Goal: Task Accomplishment & Management: Use online tool/utility

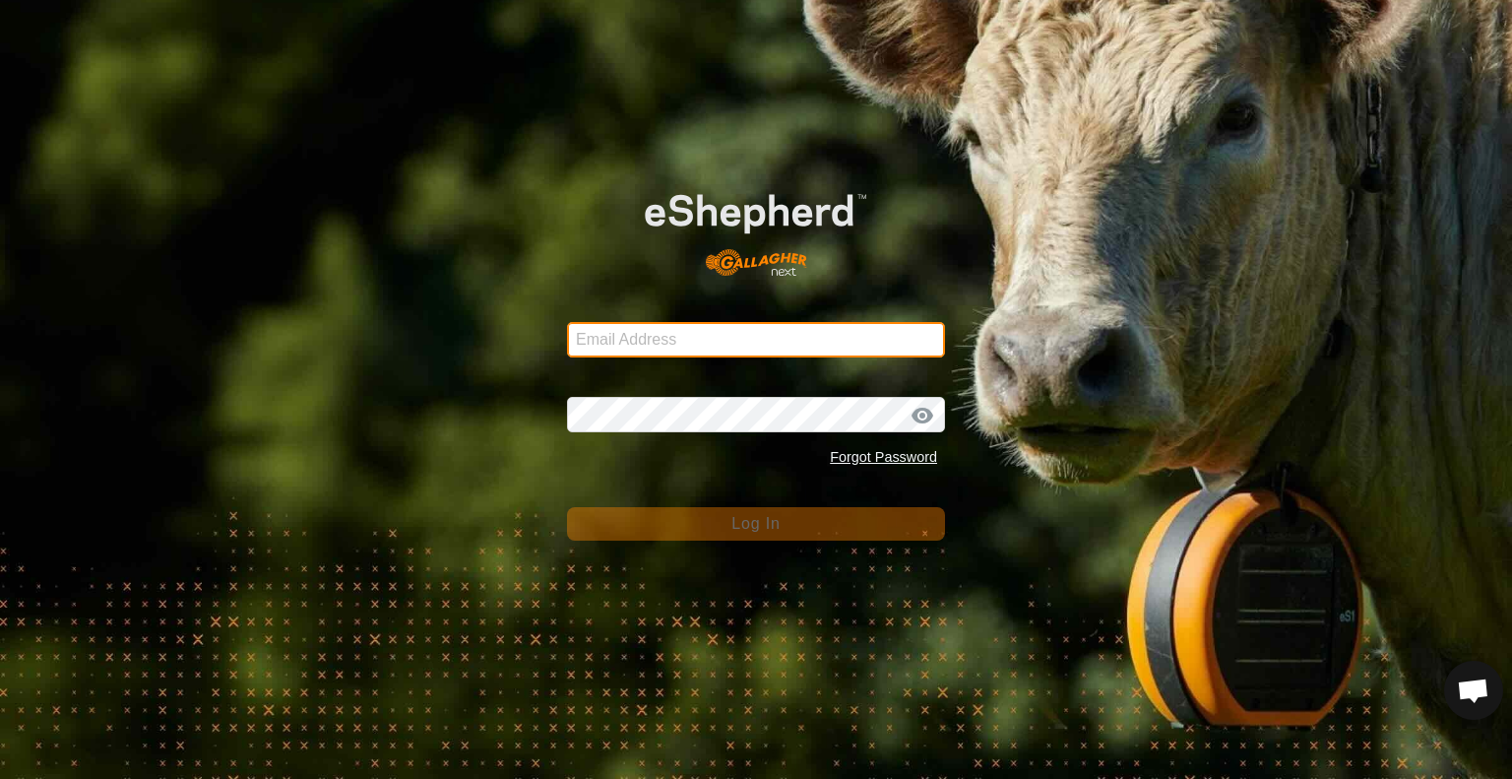
click at [607, 348] on input "Email Address" at bounding box center [756, 339] width 378 height 35
type input "[EMAIL_ADDRESS][DOMAIN_NAME]"
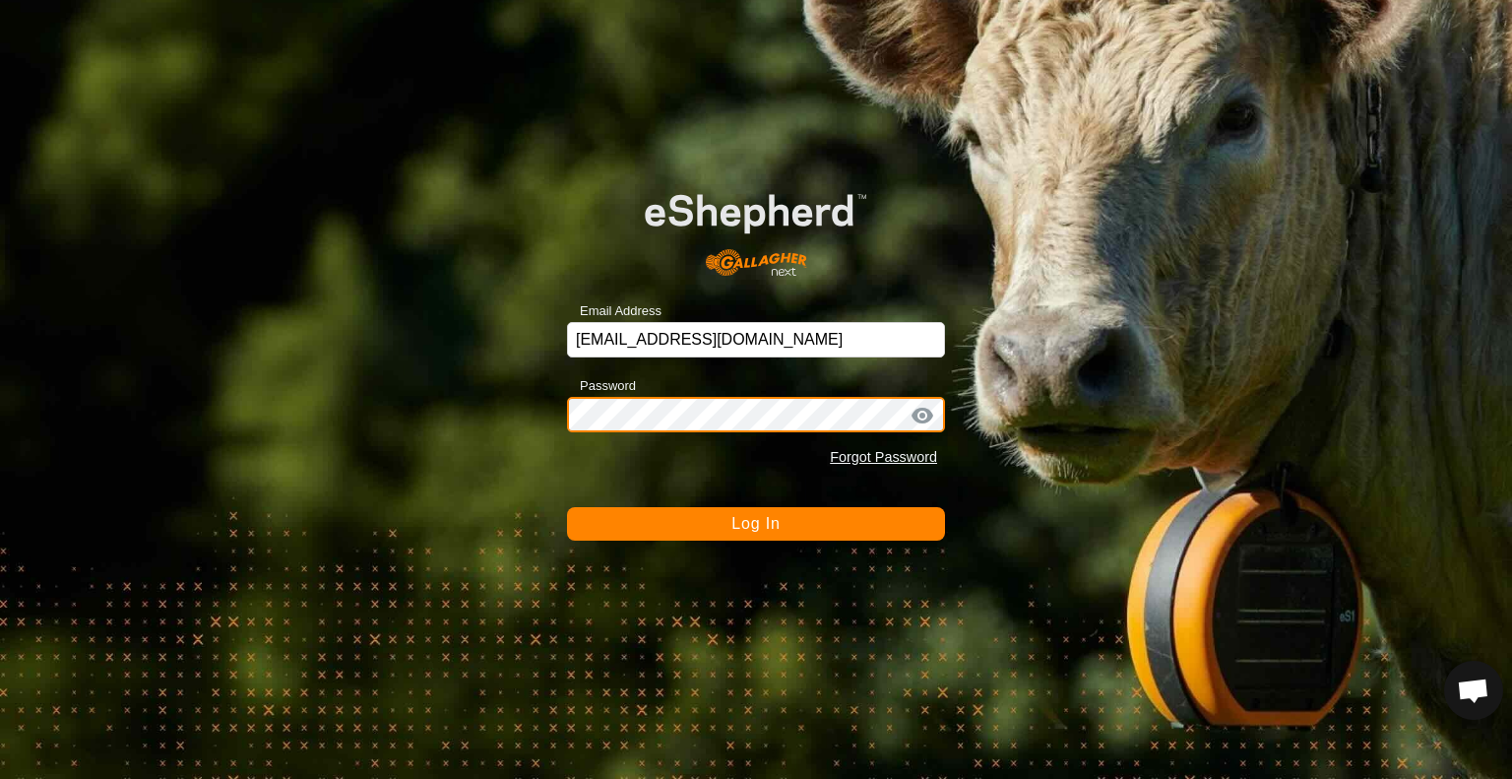
click at [567, 507] on button "Log In" at bounding box center [756, 523] width 378 height 33
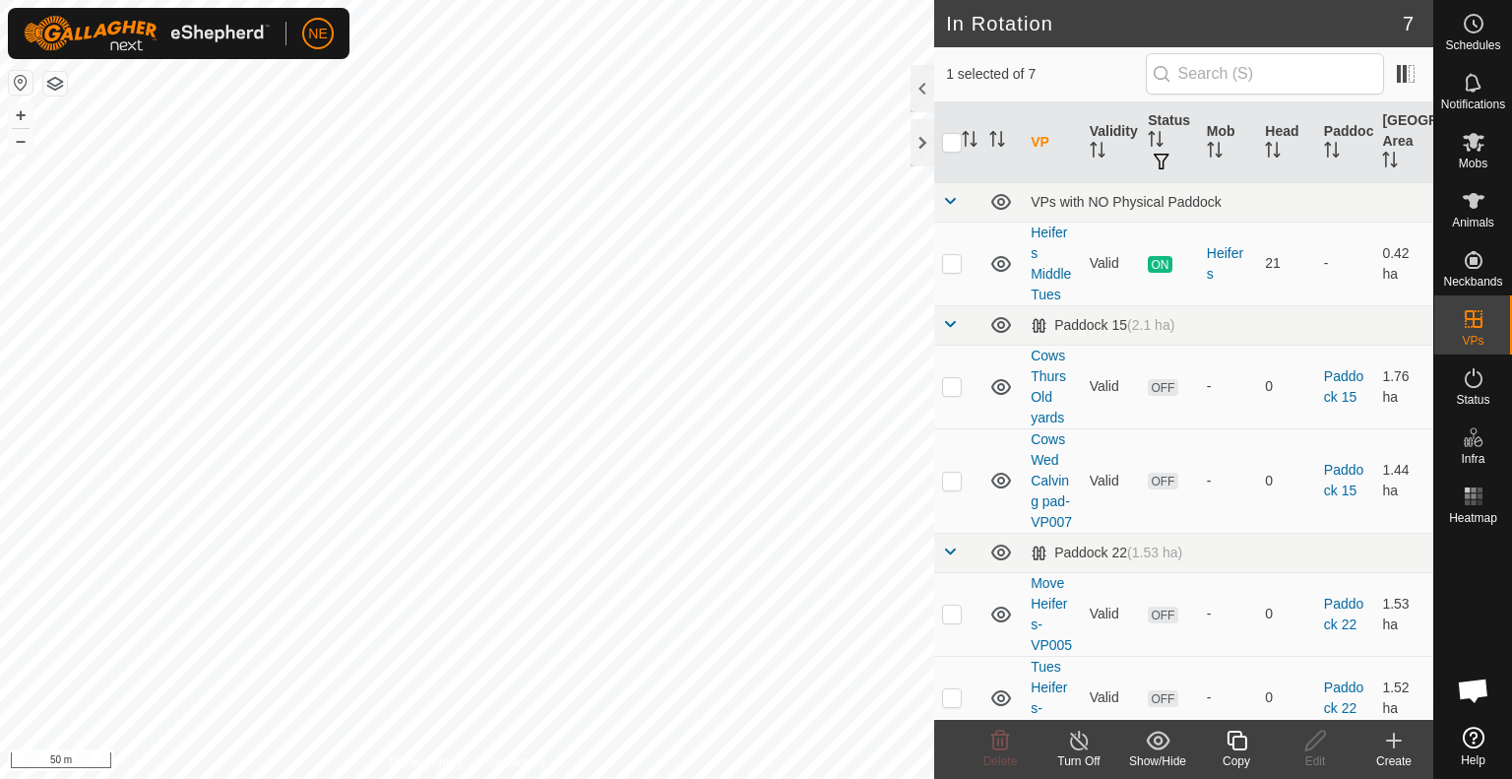
click at [1254, 762] on div "Copy" at bounding box center [1236, 761] width 79 height 18
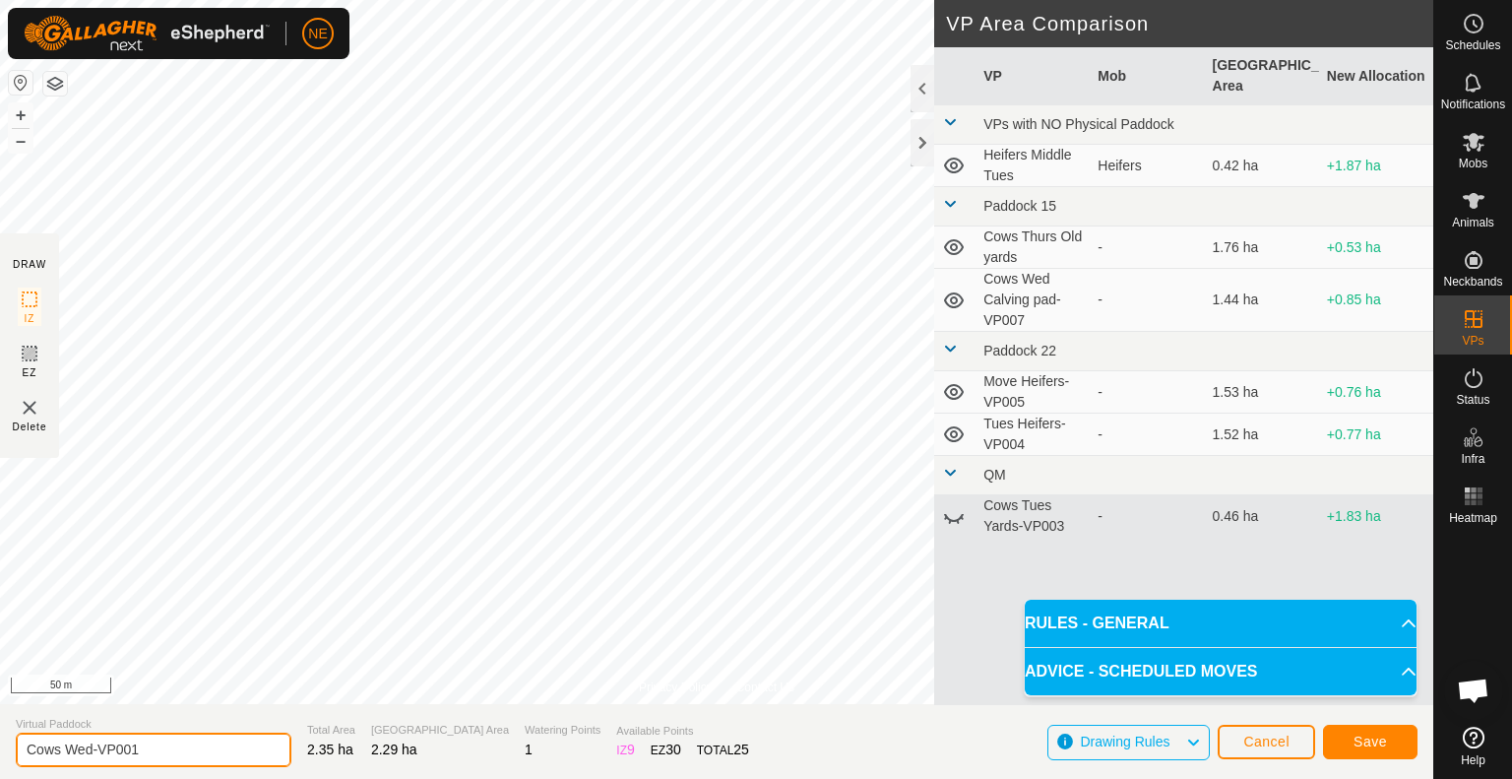
click at [91, 751] on input "Cows Wed-VP001" at bounding box center [154, 750] width 276 height 34
type input "Cows Fri-VP001"
click at [1374, 752] on button "Save" at bounding box center [1370, 742] width 95 height 34
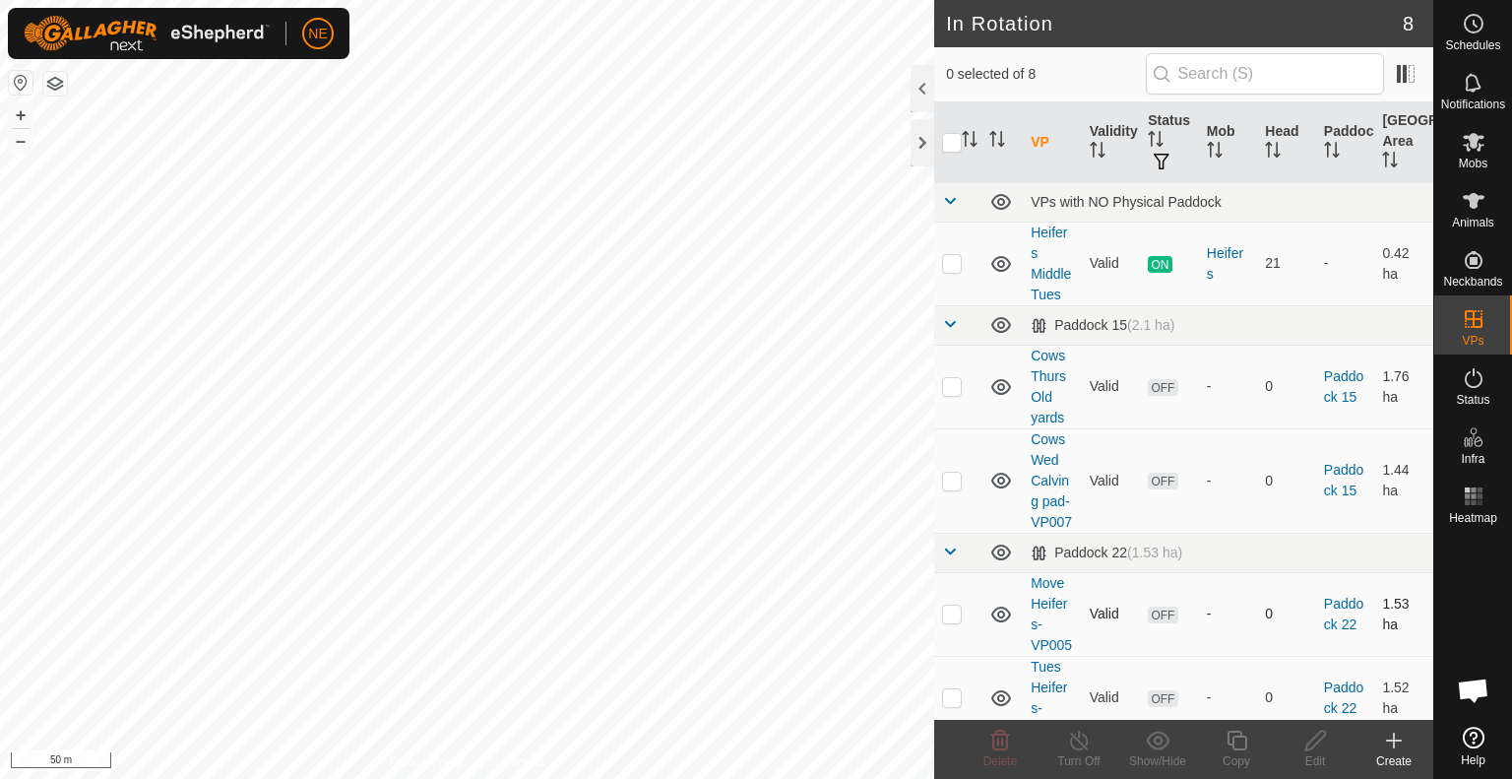
checkbox input "true"
click at [1234, 756] on div "Copy" at bounding box center [1236, 761] width 79 height 18
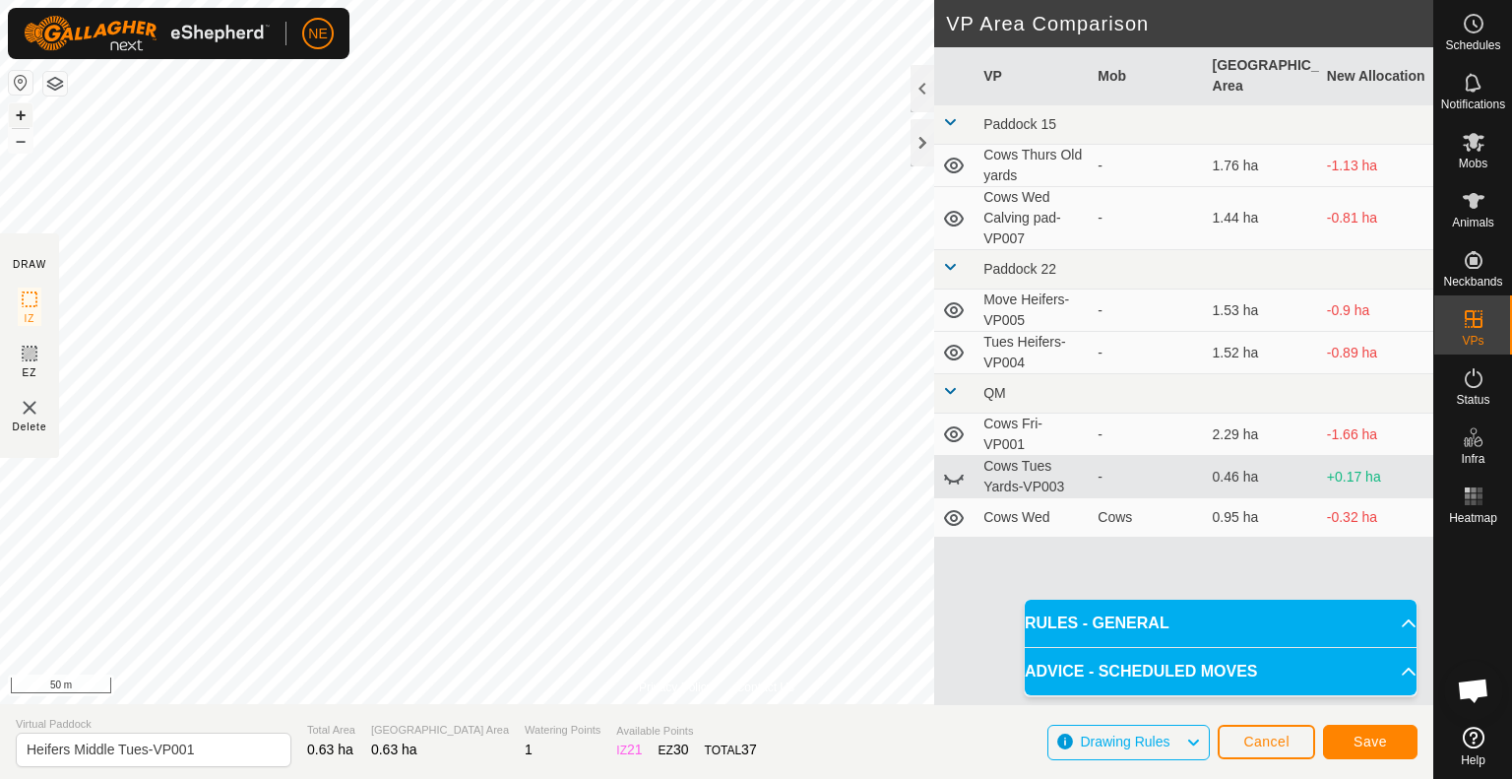
click at [20, 120] on button "+" at bounding box center [21, 115] width 24 height 24
click at [150, 754] on input "Heifers Middle Tues-VP001" at bounding box center [154, 750] width 276 height 34
type input "Heifers Middle Fri-VP001"
click at [1339, 737] on button "Save" at bounding box center [1370, 742] width 95 height 34
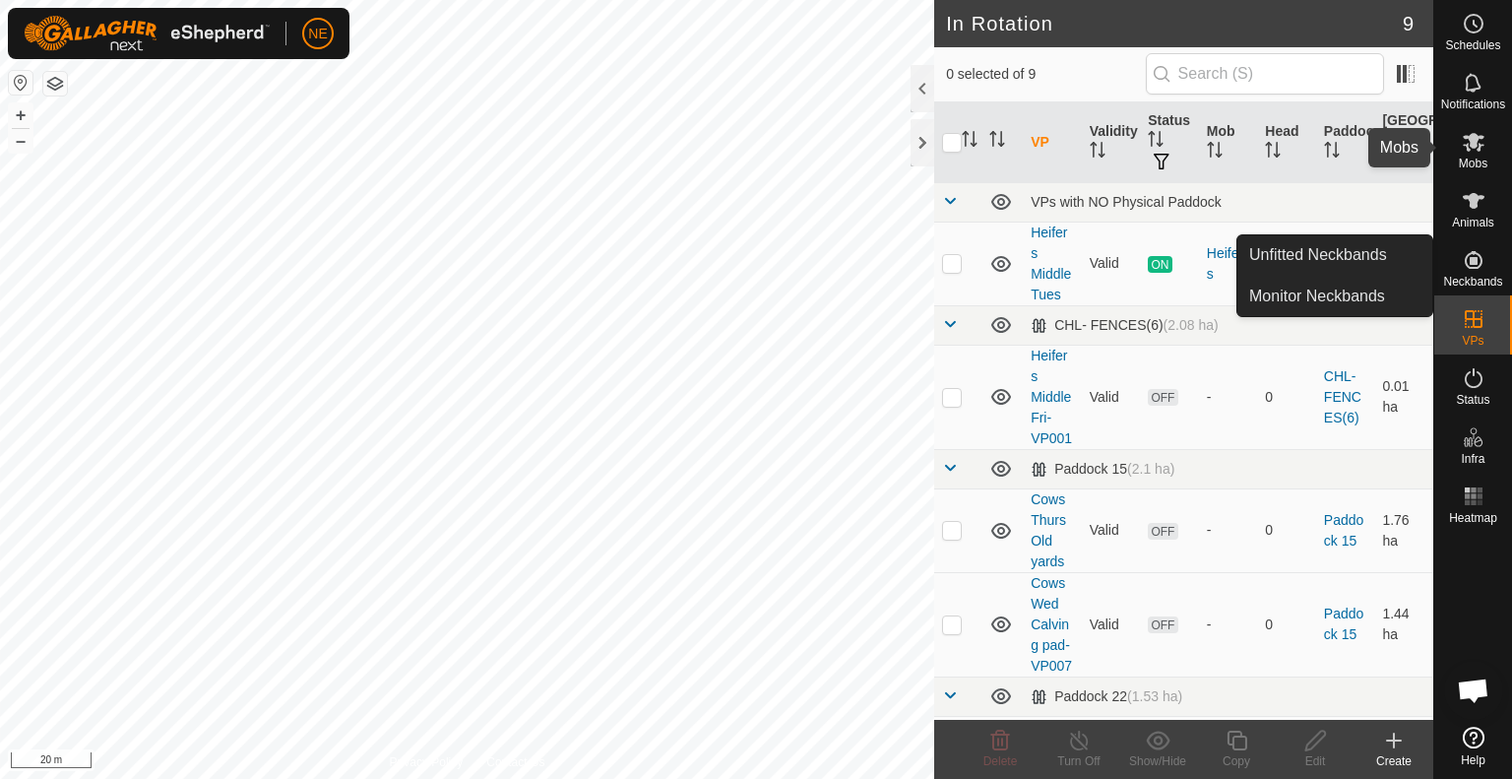
click at [1478, 156] on es-mob-svg-icon at bounding box center [1473, 142] width 35 height 32
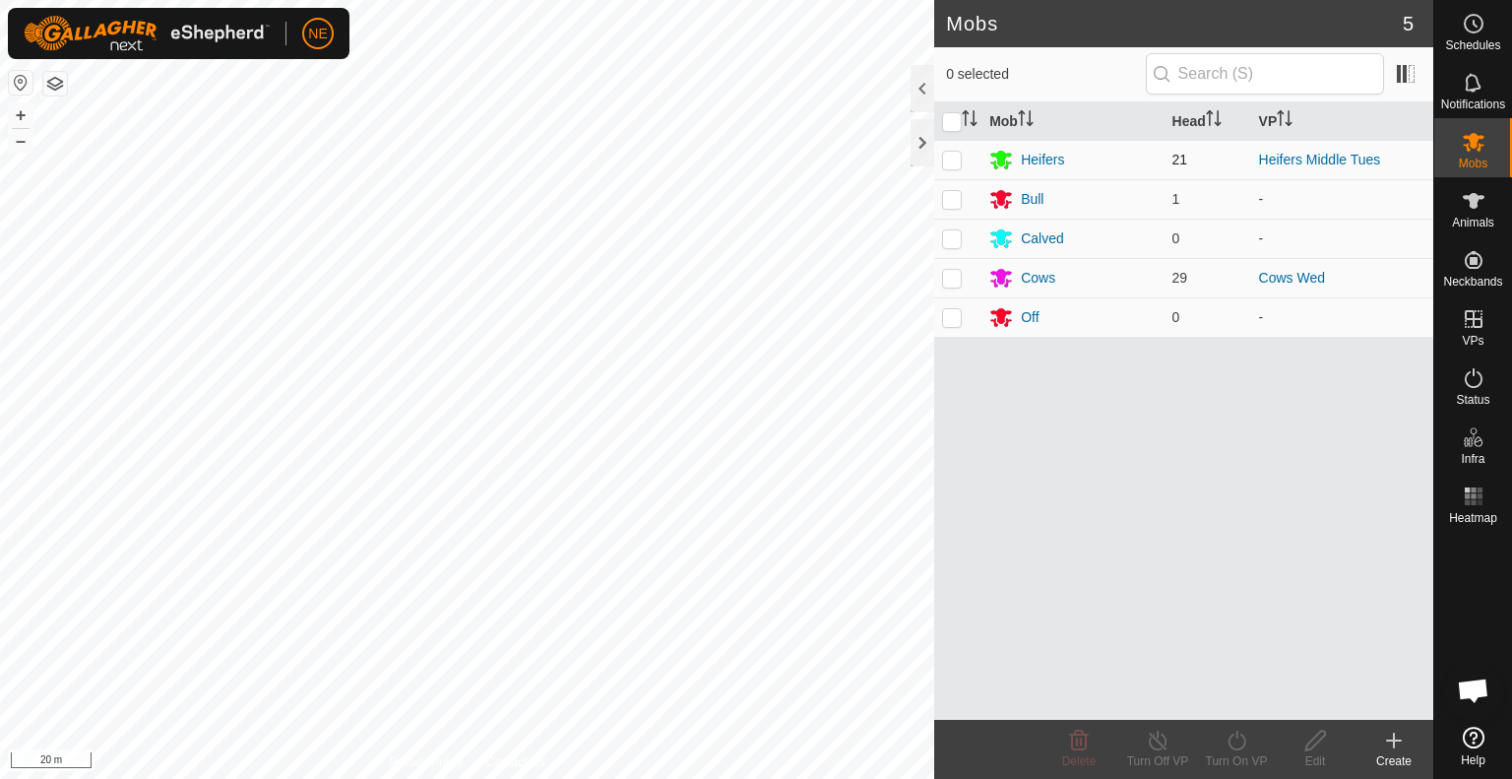
click at [961, 160] on p-checkbox at bounding box center [952, 160] width 20 height 16
checkbox input "true"
click at [1239, 752] on div "Turn On VP" at bounding box center [1236, 761] width 79 height 18
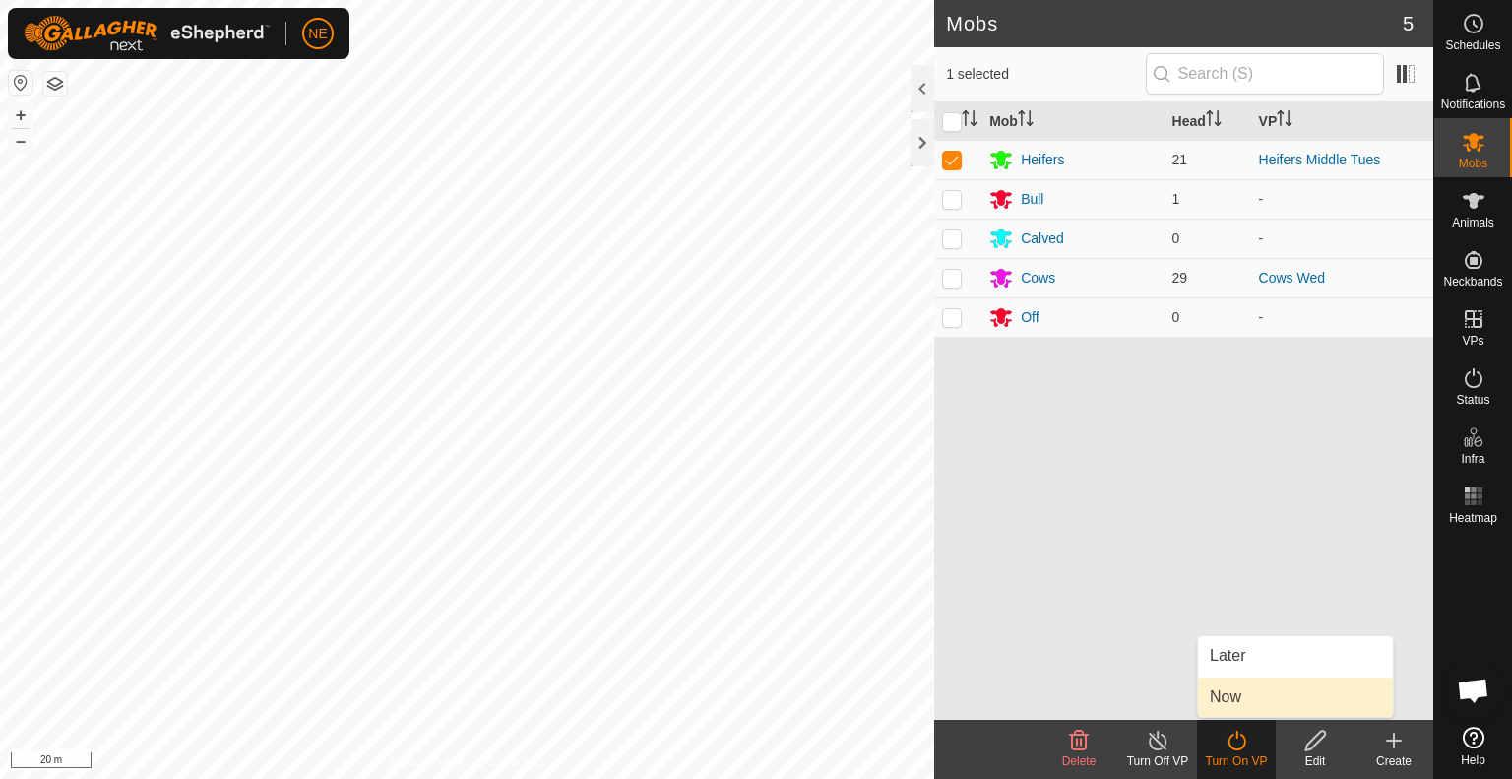
click at [1245, 708] on link "Now" at bounding box center [1295, 696] width 195 height 39
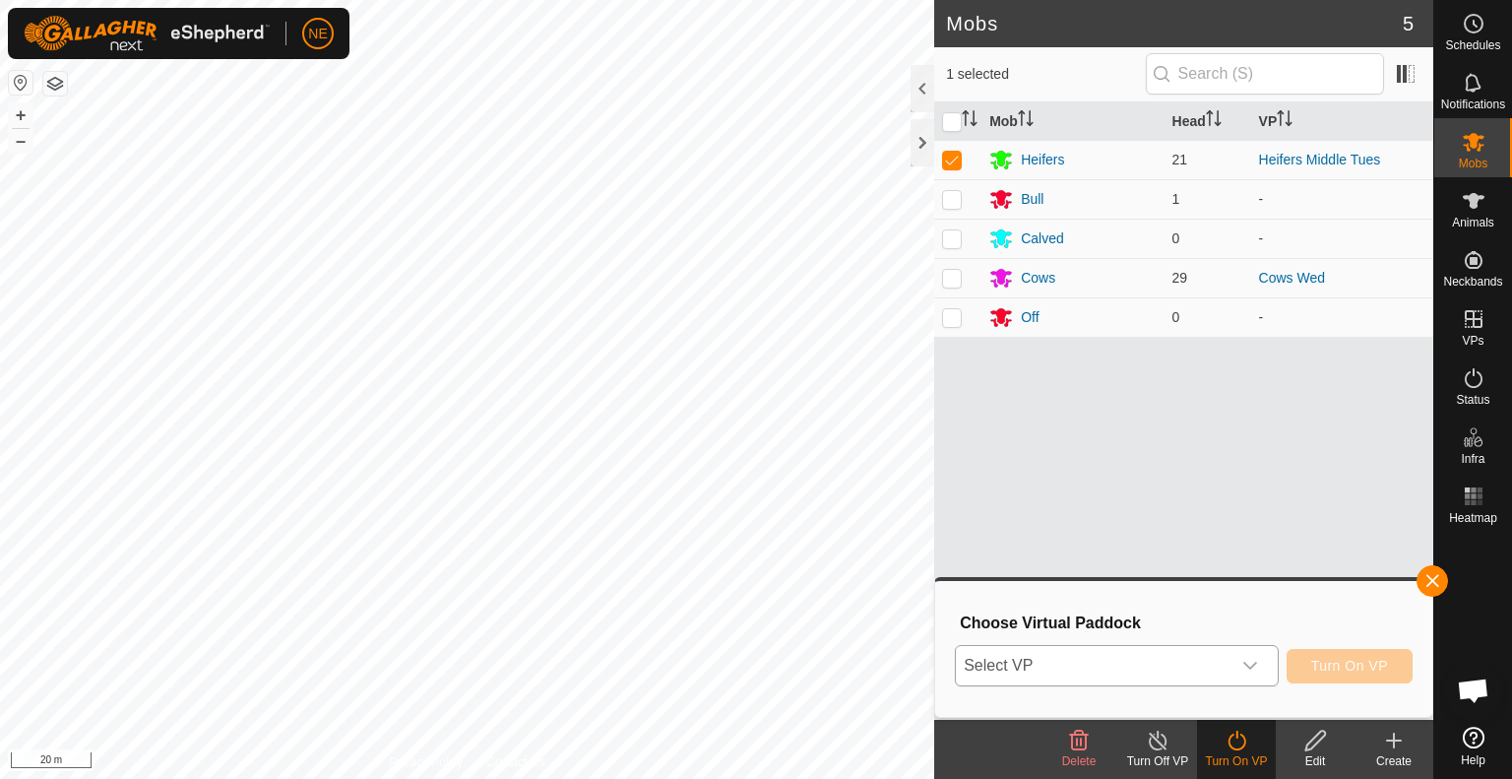
click at [1246, 671] on icon "dropdown trigger" at bounding box center [1251, 666] width 16 height 16
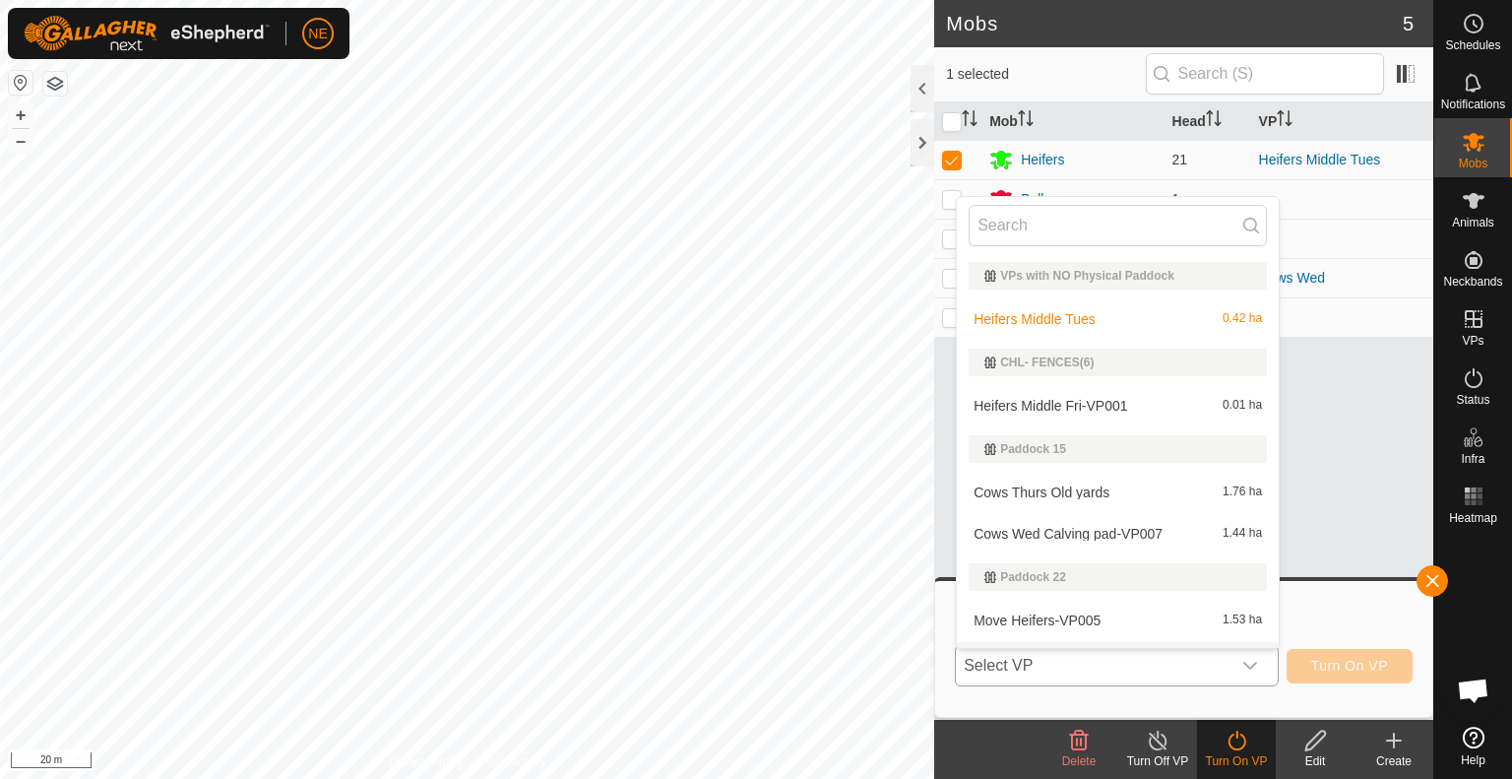
scroll to position [33, 0]
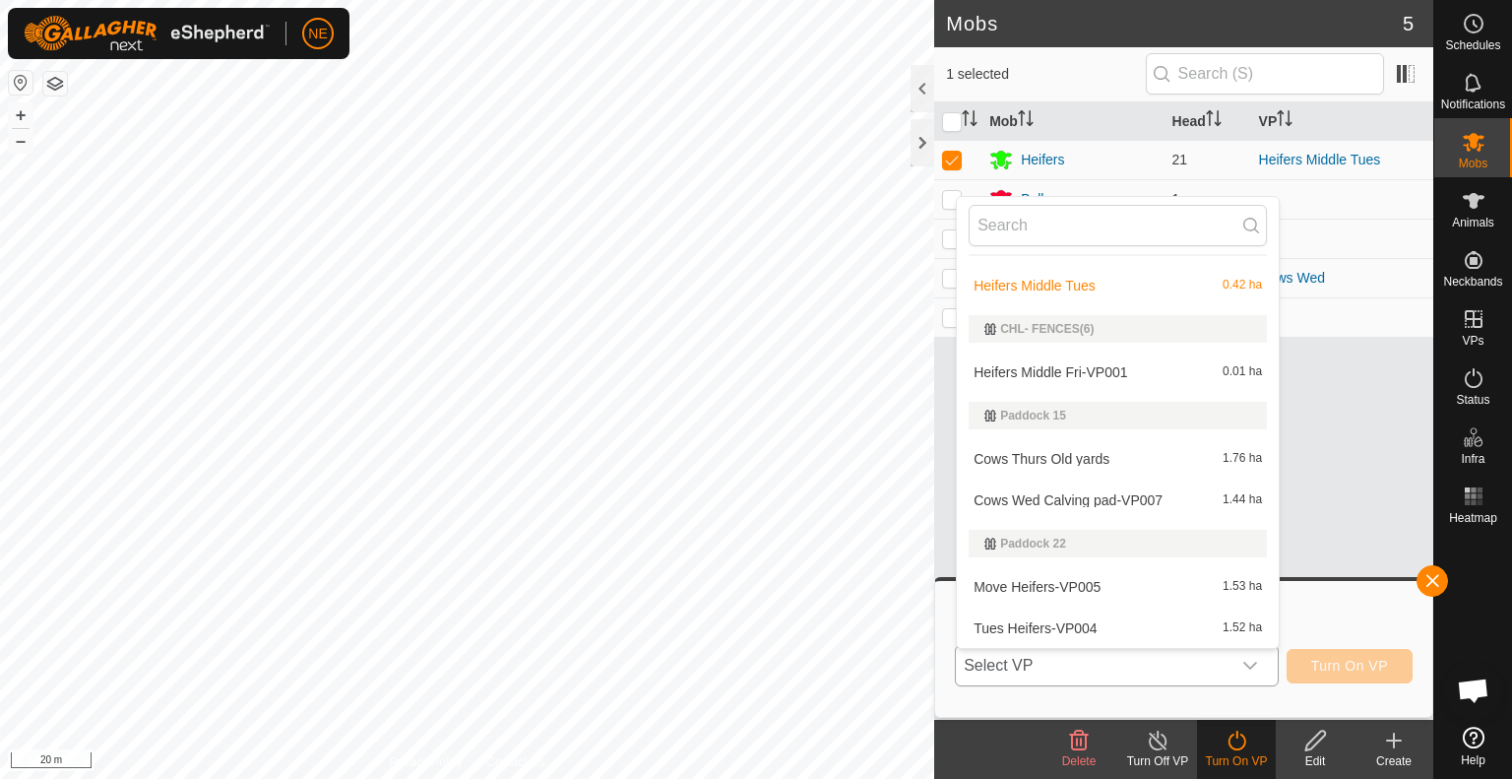
click at [1101, 374] on li "Heifers Middle Fri-VP001 0.01 ha" at bounding box center [1118, 371] width 322 height 39
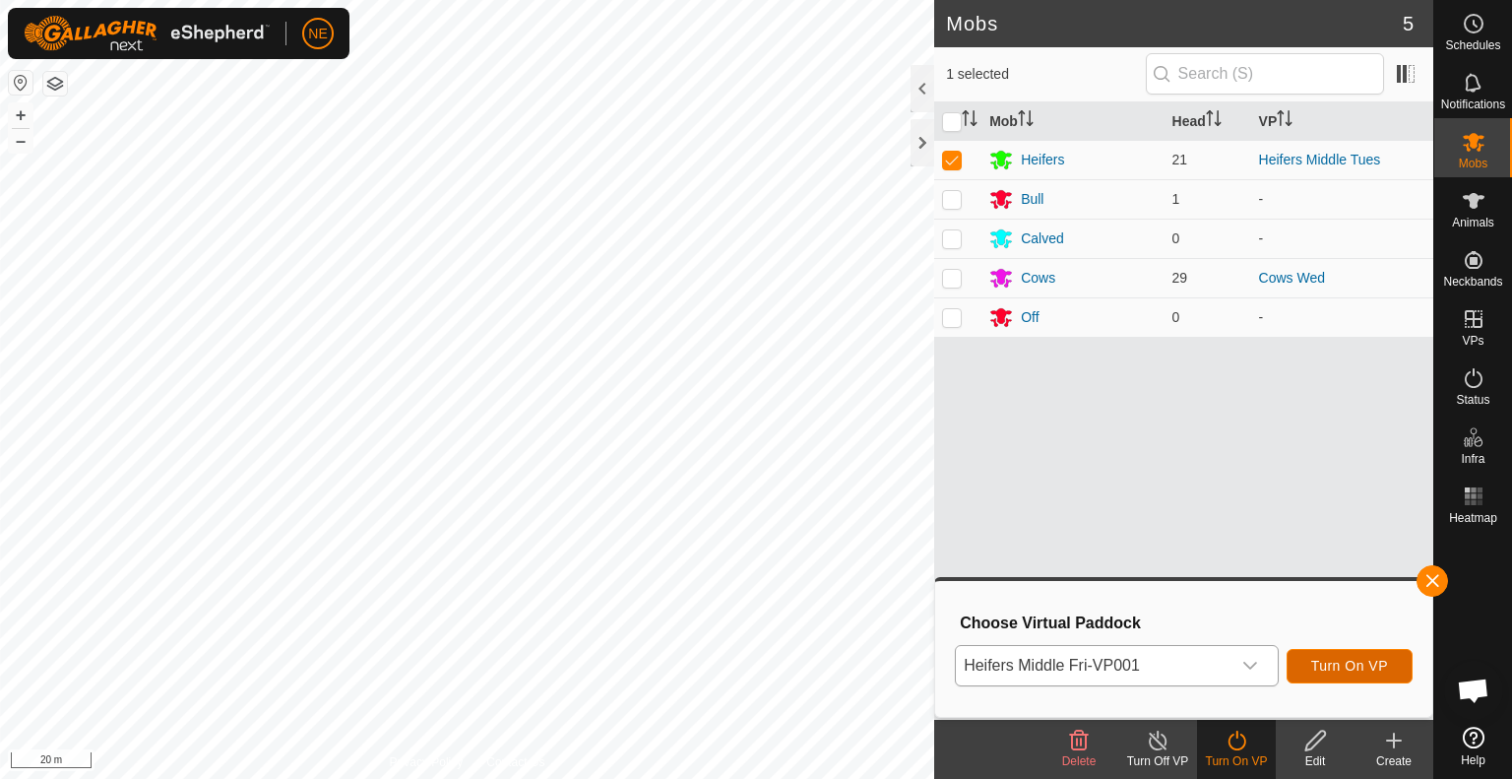
click at [1307, 672] on button "Turn On VP" at bounding box center [1350, 666] width 126 height 34
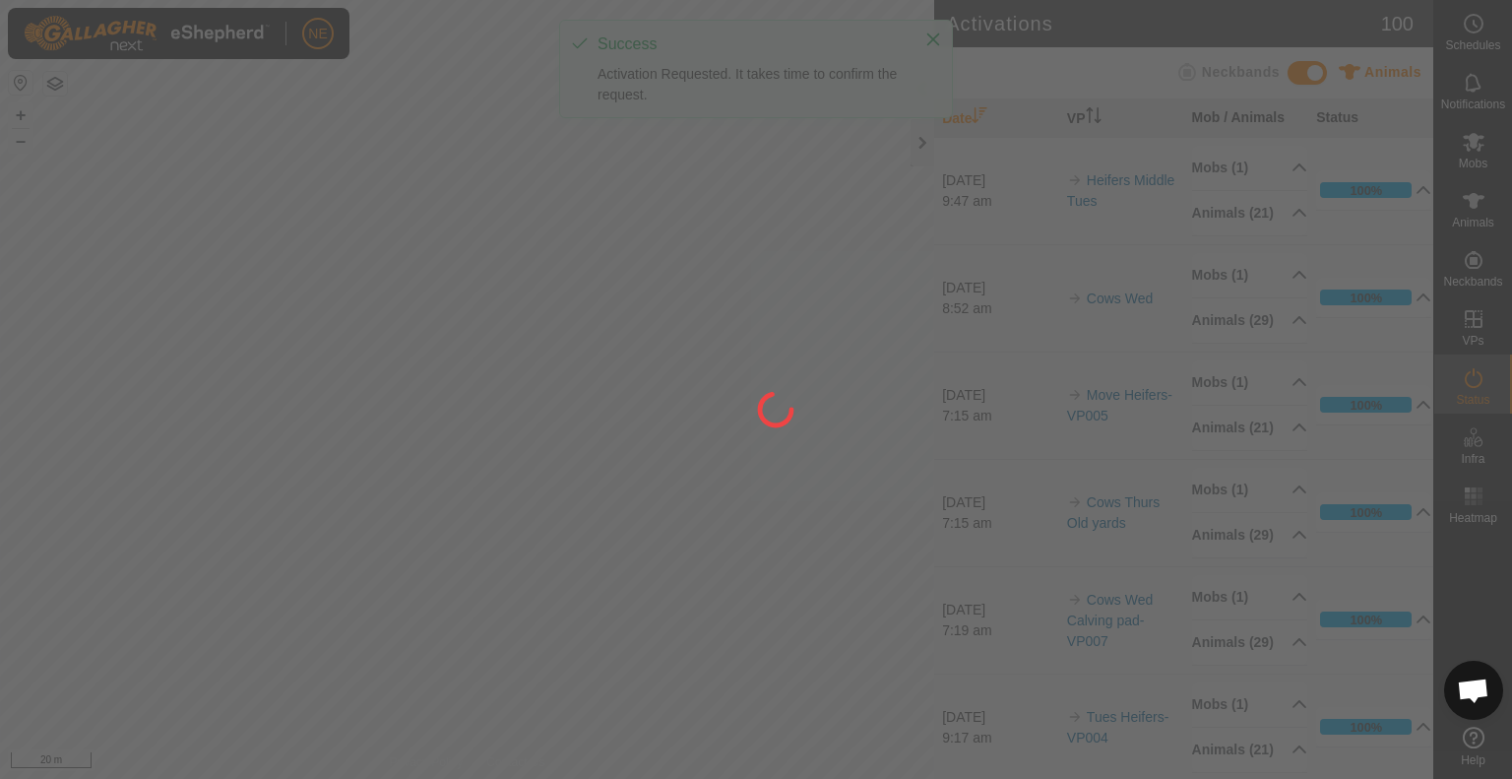
drag, startPoint x: 424, startPoint y: 655, endPoint x: 716, endPoint y: 497, distance: 331.3
click at [716, 497] on div at bounding box center [756, 389] width 1512 height 779
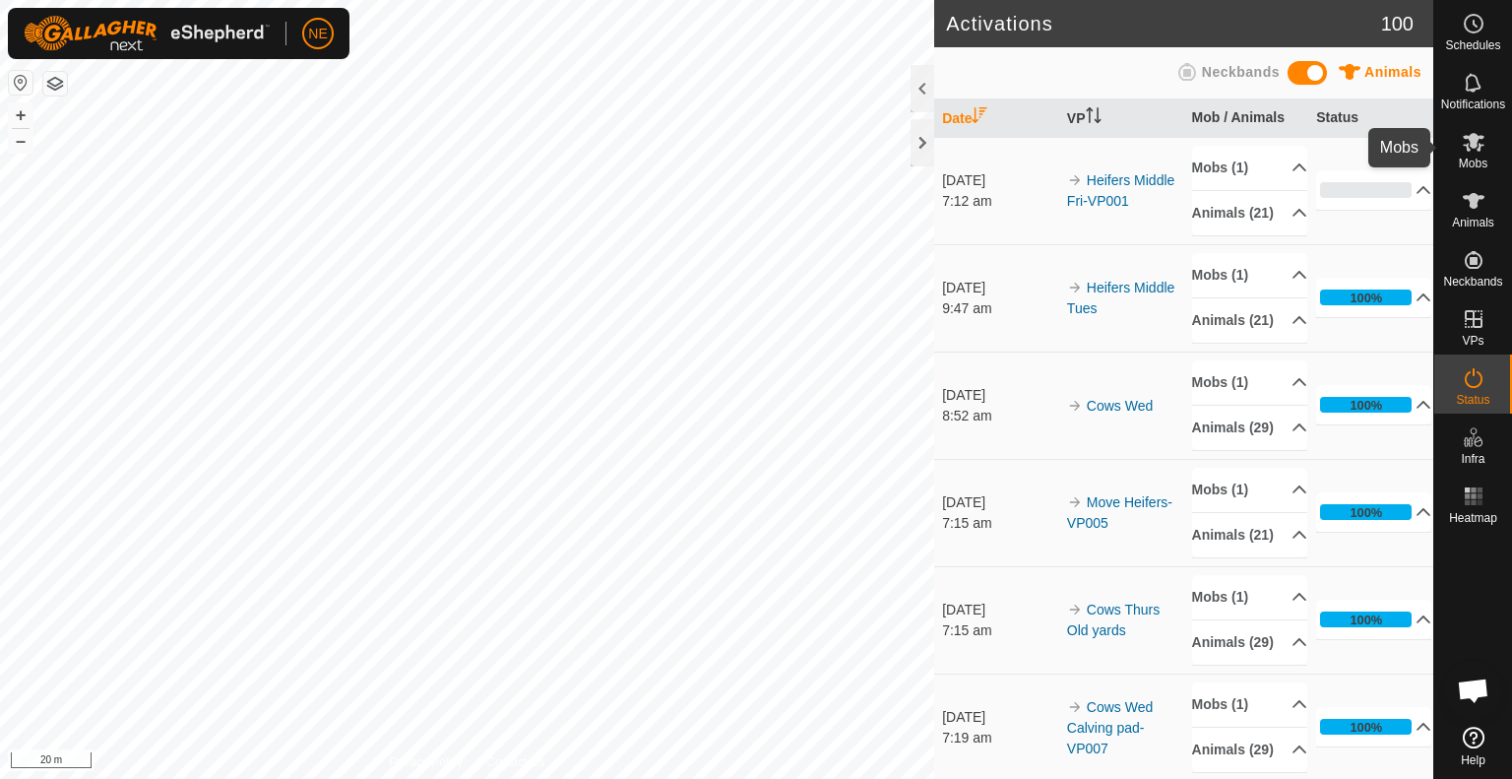
click at [1465, 141] on icon at bounding box center [1474, 142] width 24 height 24
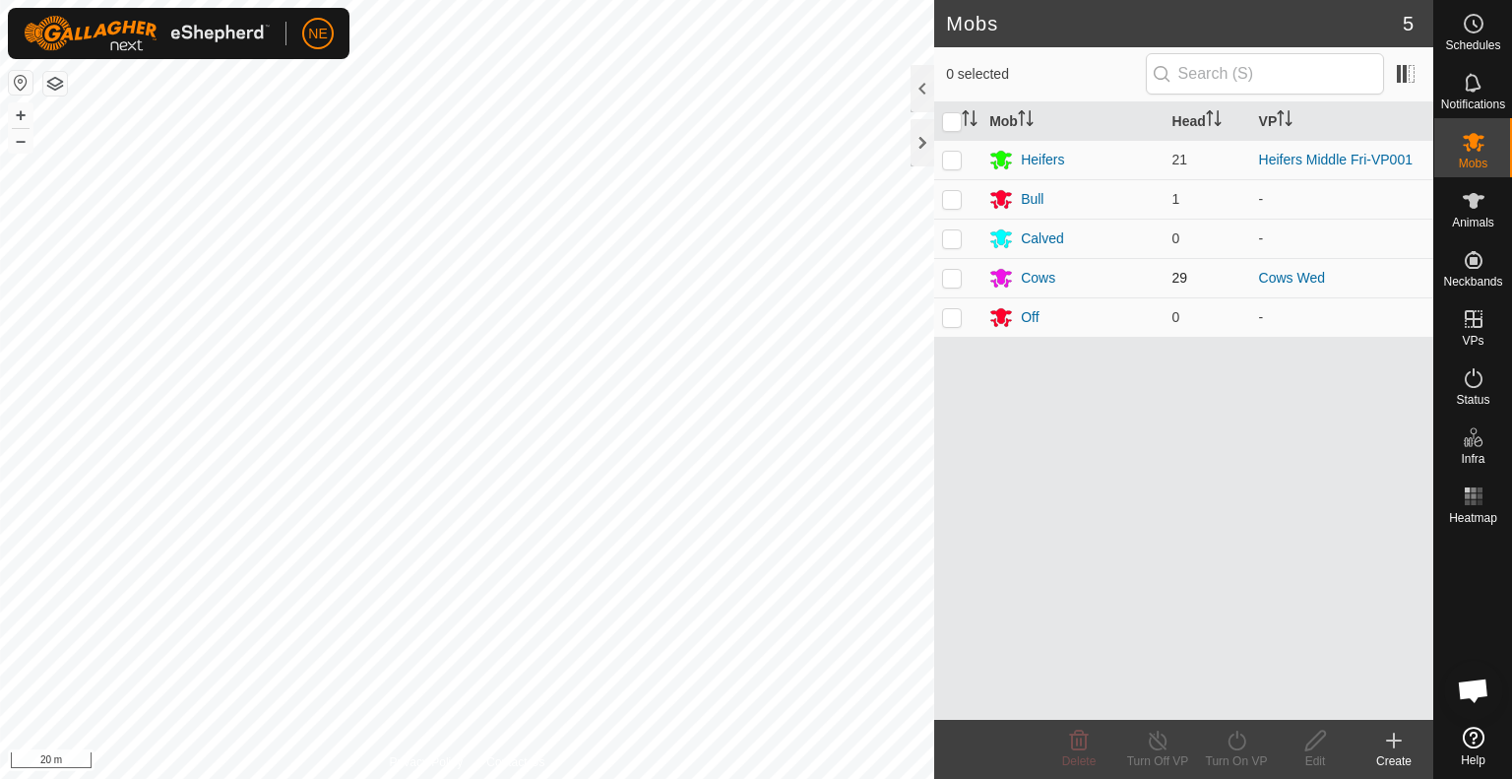
click at [957, 280] on p-checkbox at bounding box center [952, 278] width 20 height 16
checkbox input "true"
click at [1242, 753] on div "Turn On VP" at bounding box center [1236, 761] width 79 height 18
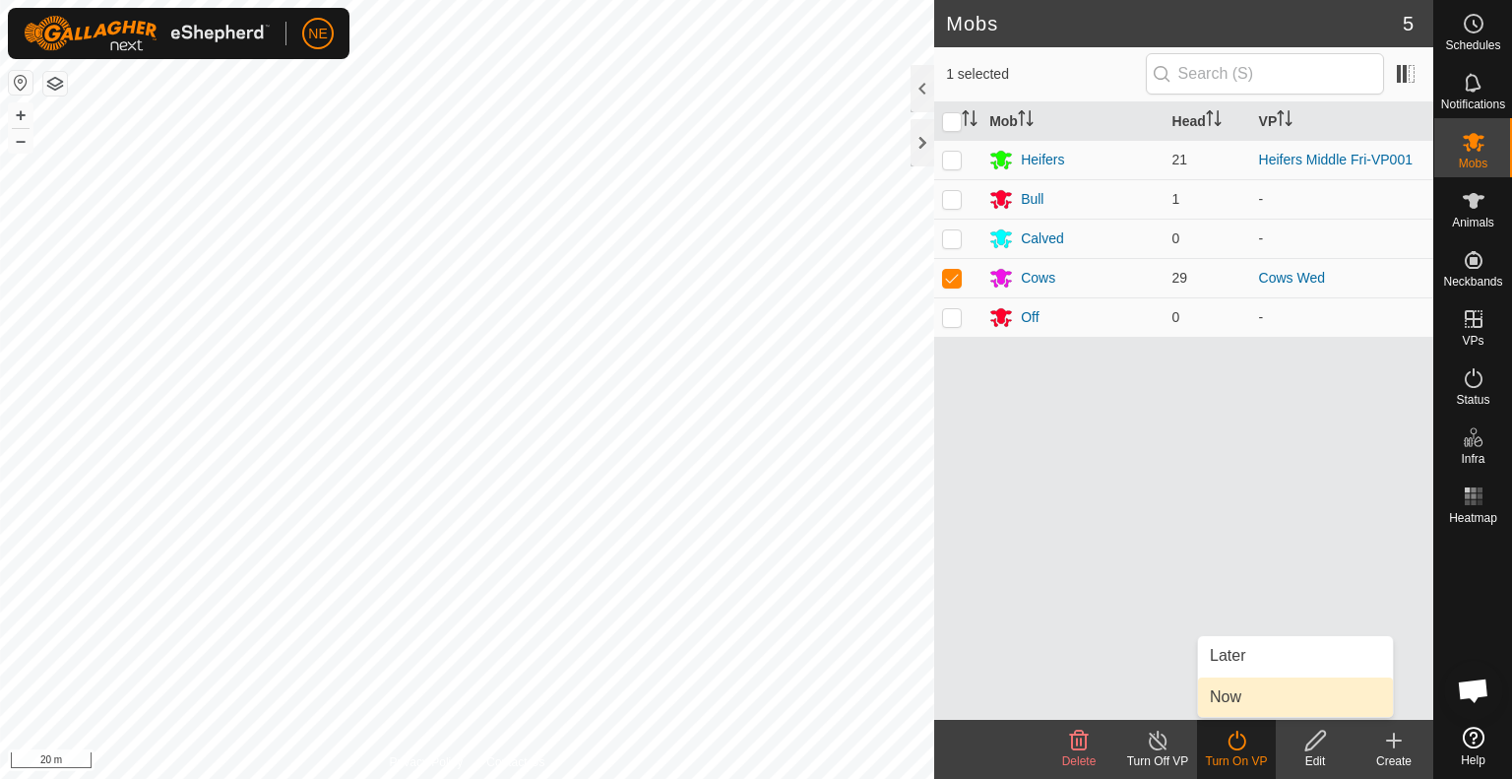
click at [1243, 697] on link "Now" at bounding box center [1295, 696] width 195 height 39
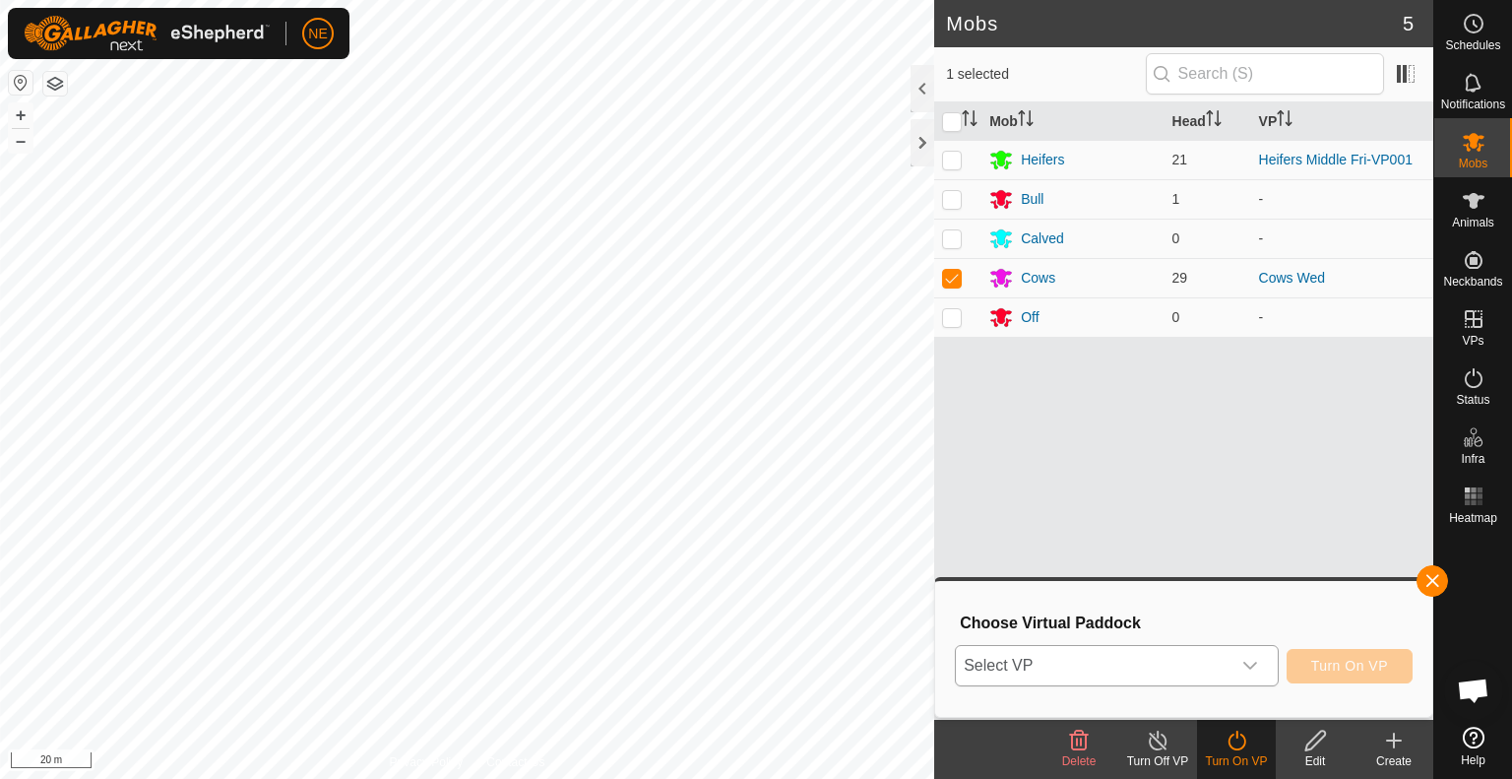
click at [1251, 670] on icon "dropdown trigger" at bounding box center [1251, 666] width 16 height 16
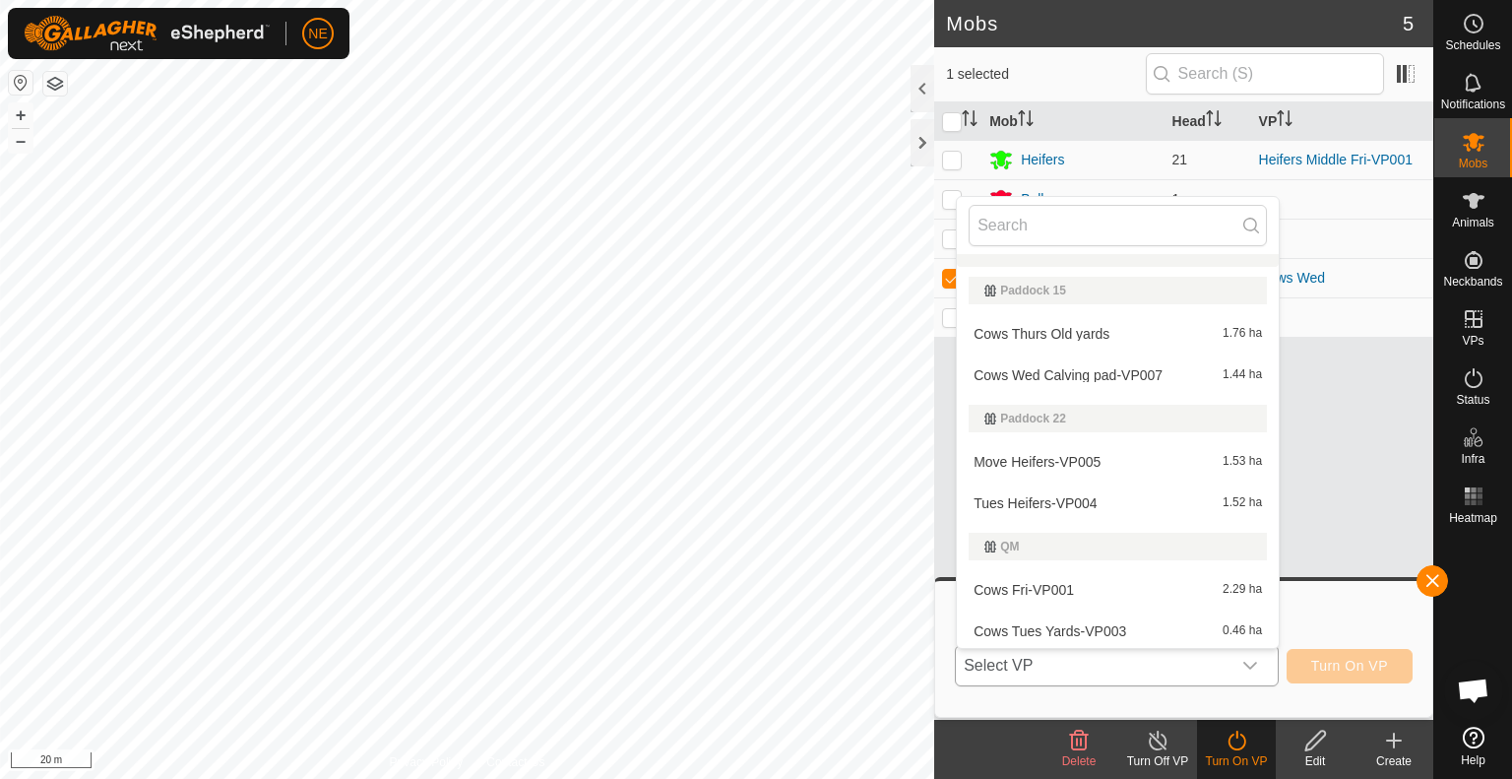
scroll to position [203, 0]
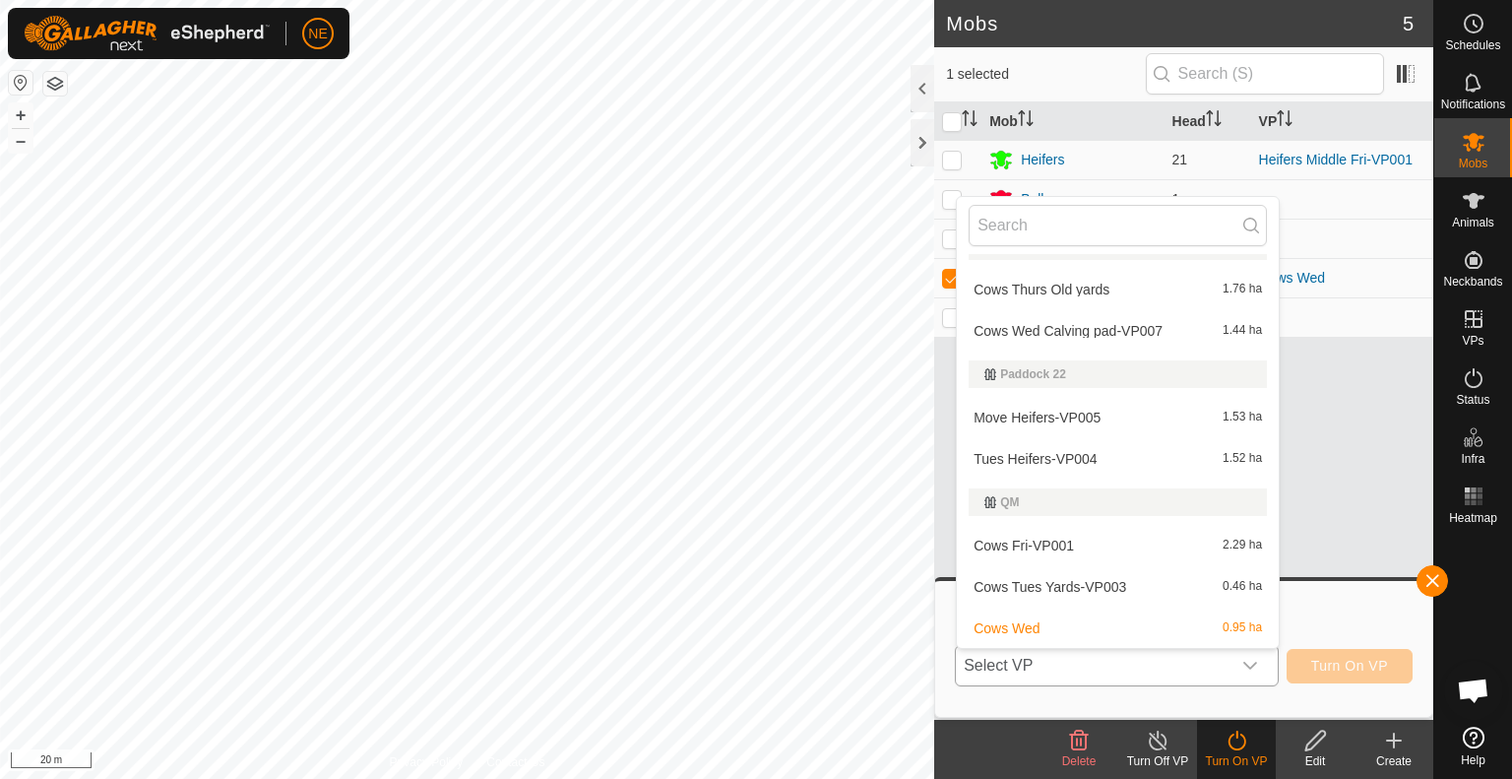
click at [1017, 550] on li "Cows Fri-VP001 2.29 ha" at bounding box center [1118, 545] width 322 height 39
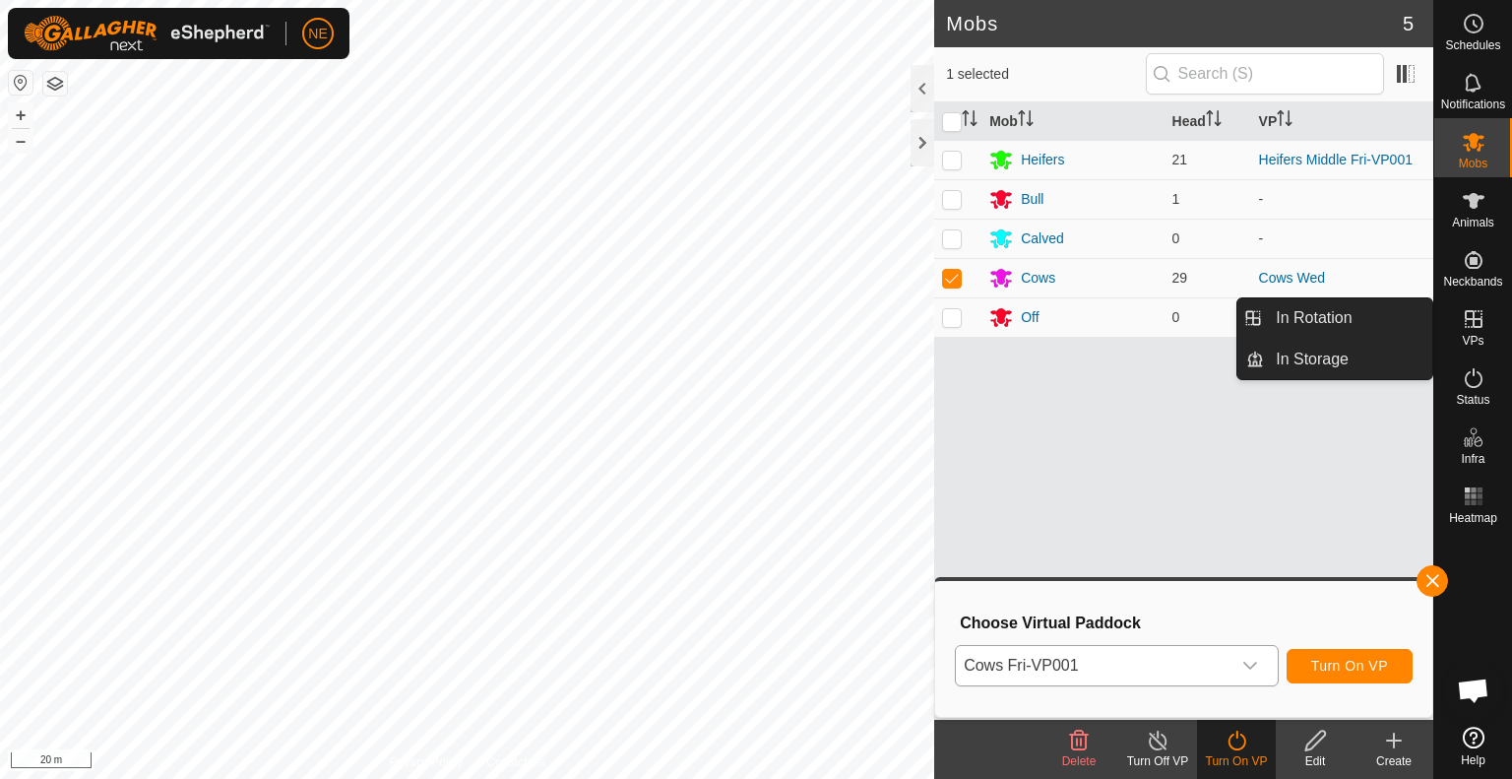
click at [1478, 318] on icon at bounding box center [1474, 319] width 18 height 18
click at [1357, 318] on link "In Rotation" at bounding box center [1348, 317] width 168 height 39
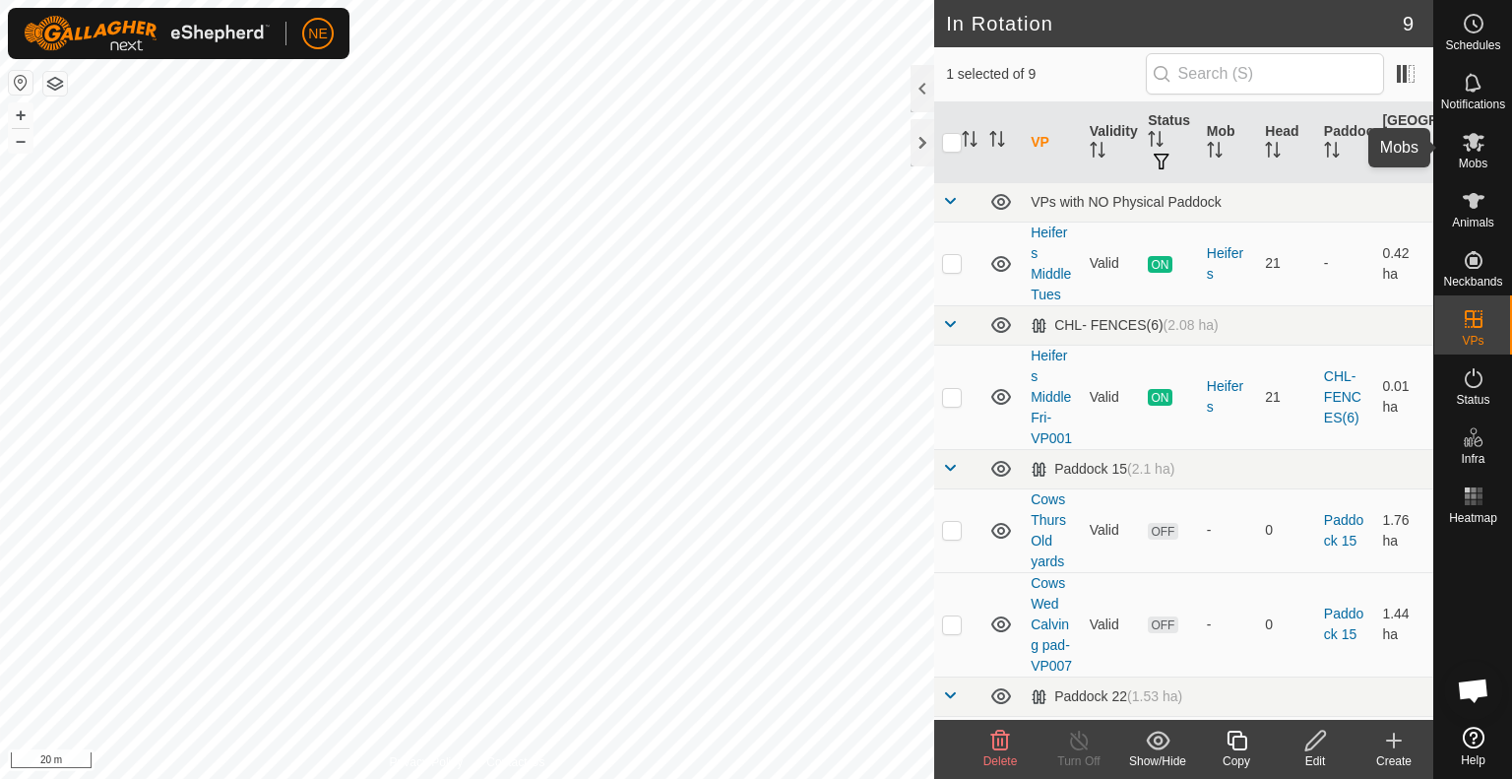
click at [1469, 144] on icon at bounding box center [1474, 142] width 22 height 19
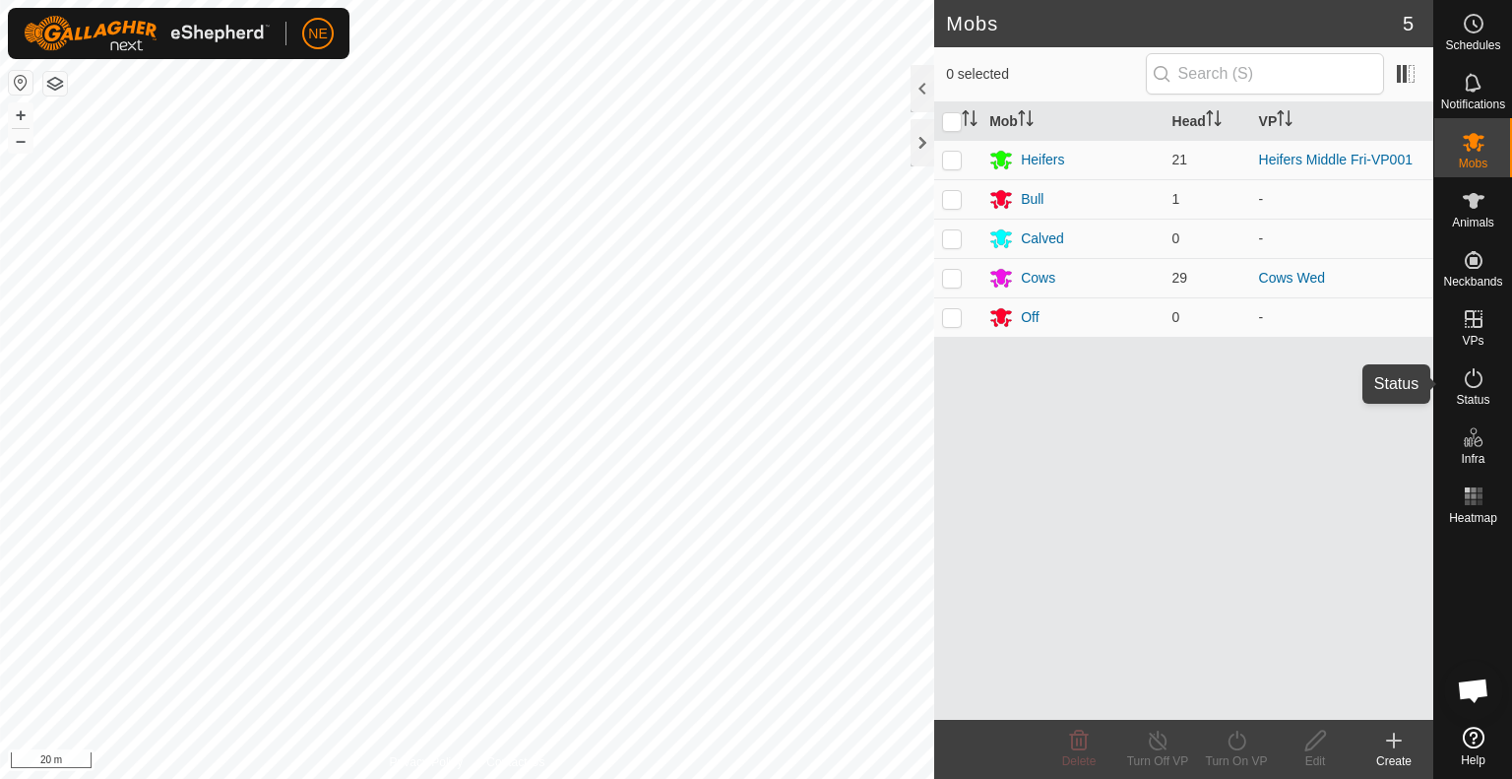
click at [1449, 374] on div "Status" at bounding box center [1474, 383] width 78 height 59
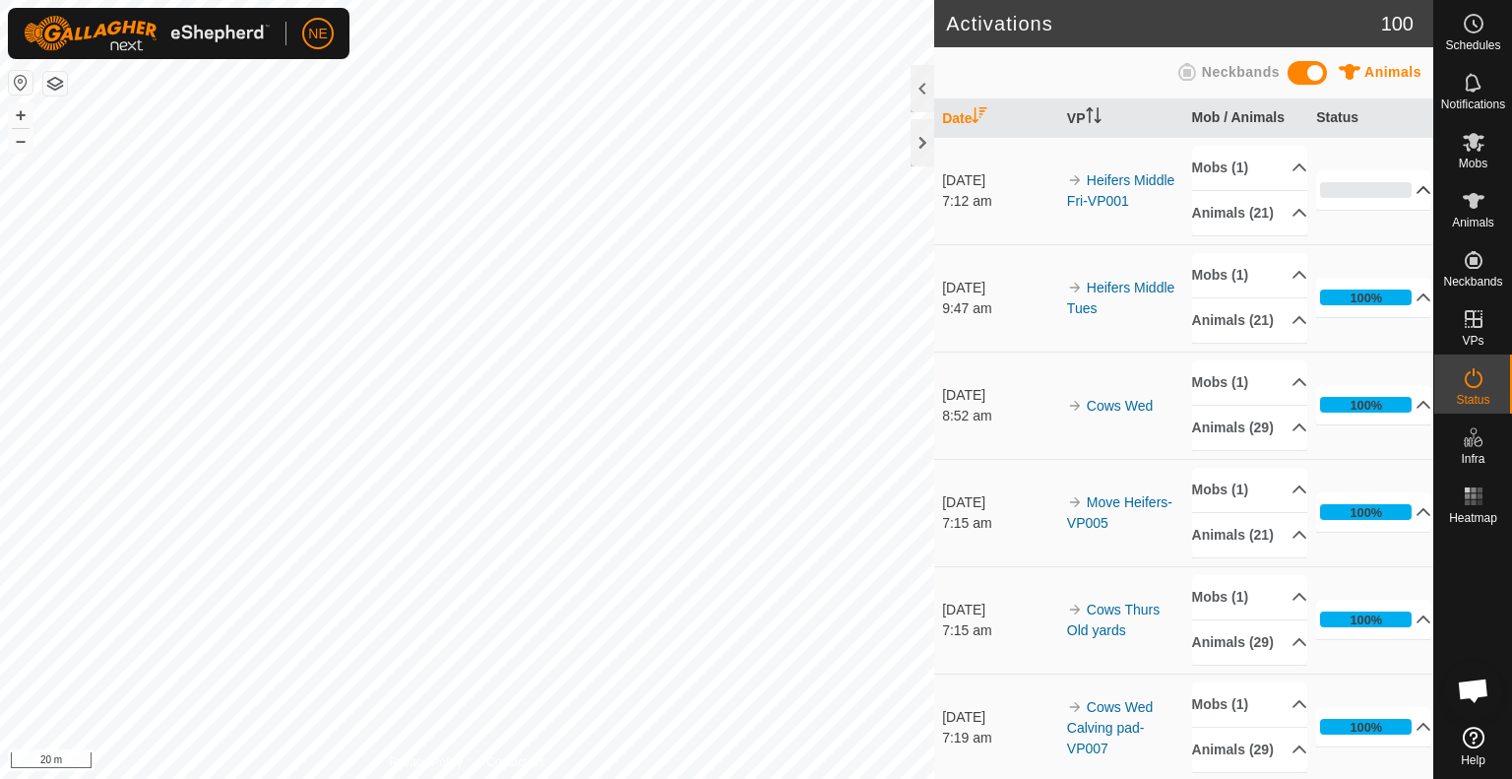
click at [1399, 204] on p-accordion-header "0%" at bounding box center [1373, 189] width 115 height 39
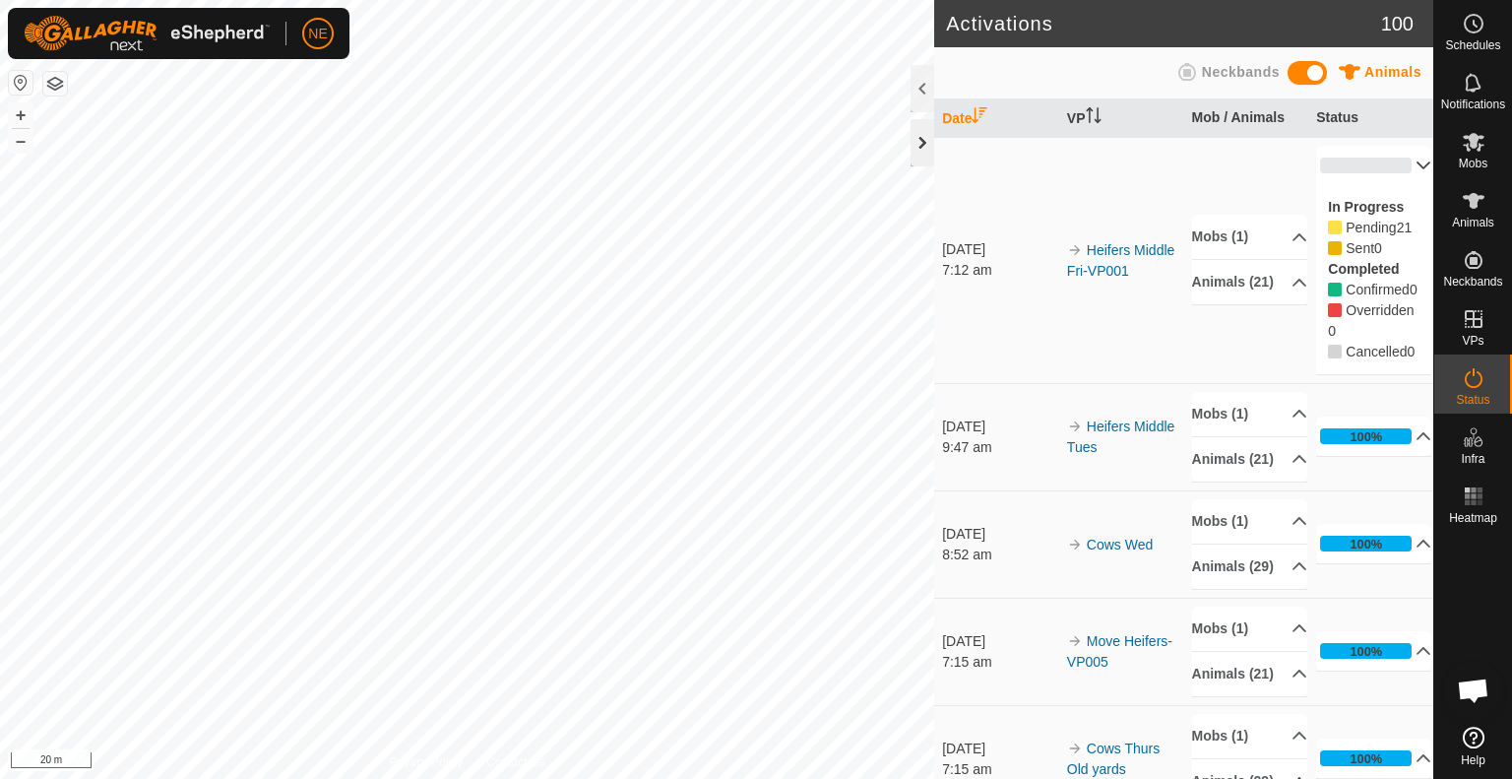
click at [918, 159] on div at bounding box center [923, 142] width 24 height 47
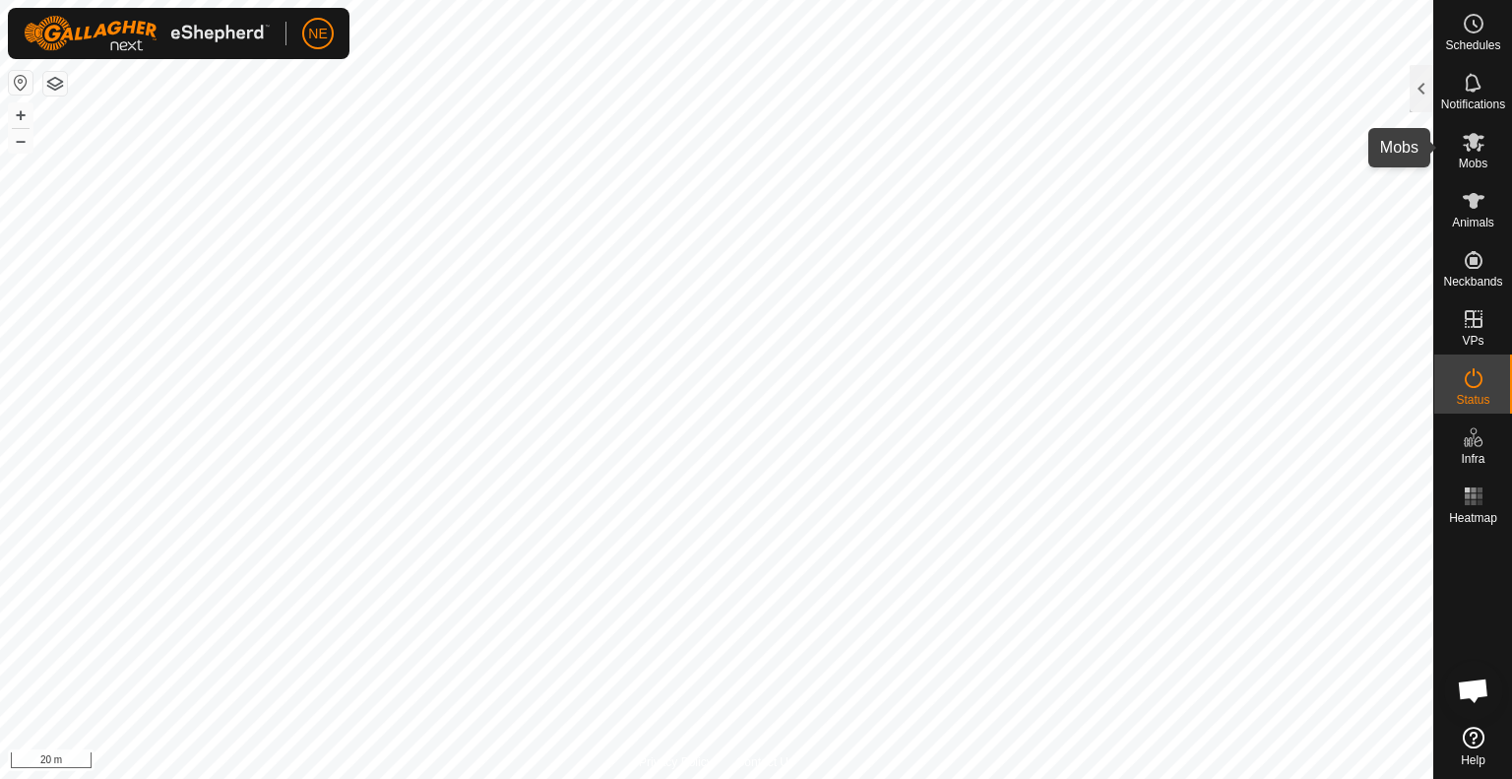
click at [1481, 150] on icon at bounding box center [1474, 142] width 24 height 24
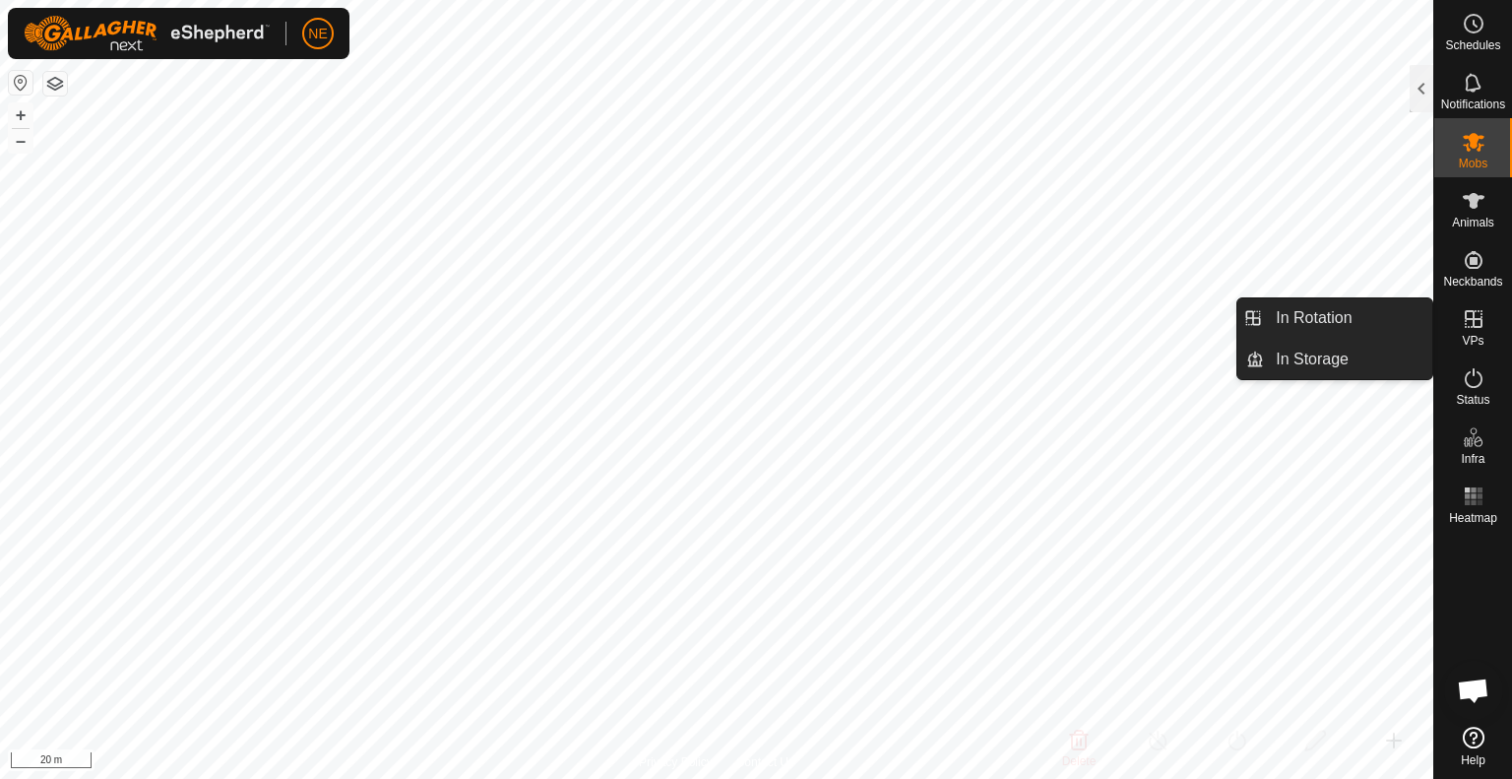
click at [1481, 327] on icon at bounding box center [1474, 319] width 18 height 18
click at [1367, 317] on link "In Rotation" at bounding box center [1348, 317] width 168 height 39
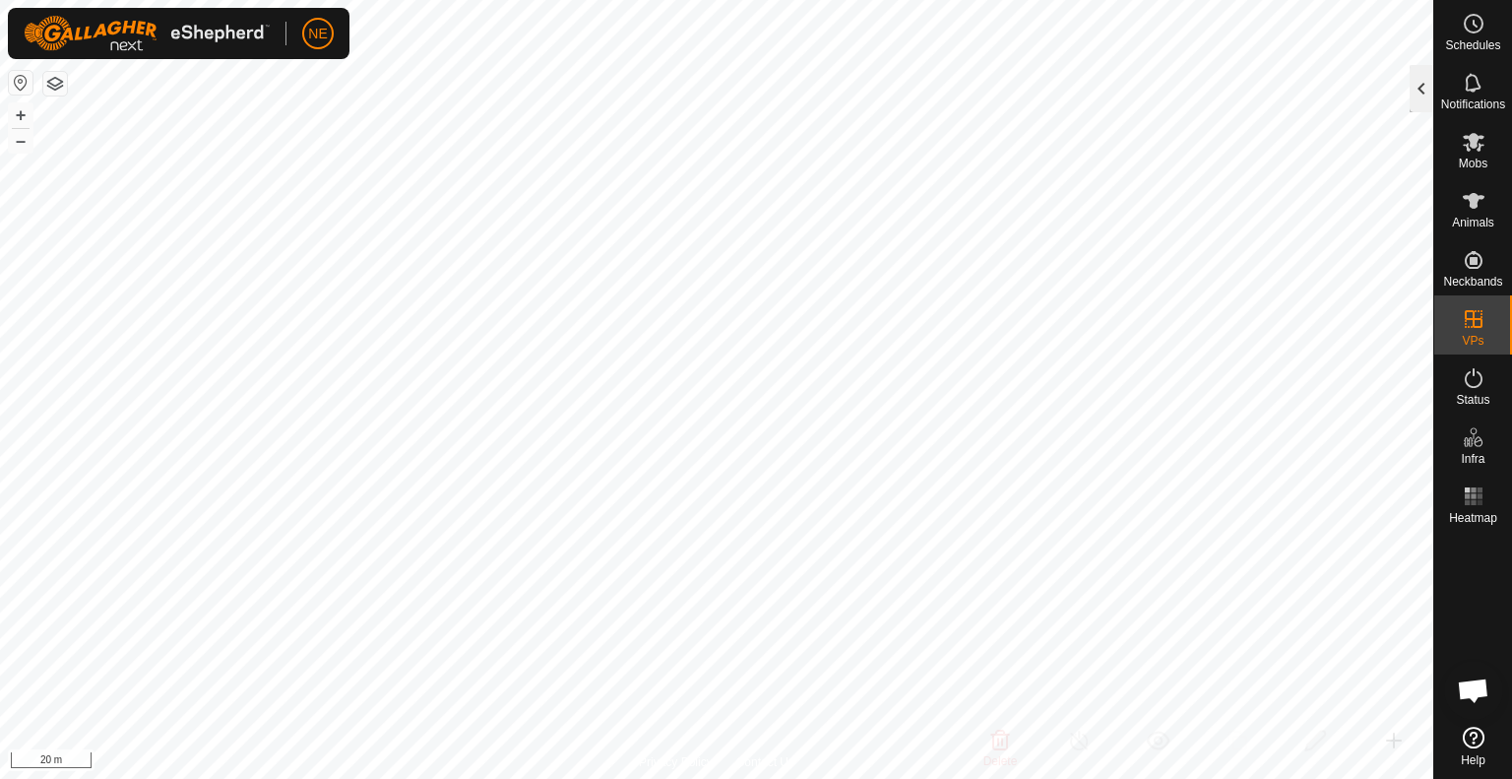
click at [1410, 83] on div at bounding box center [1422, 88] width 24 height 47
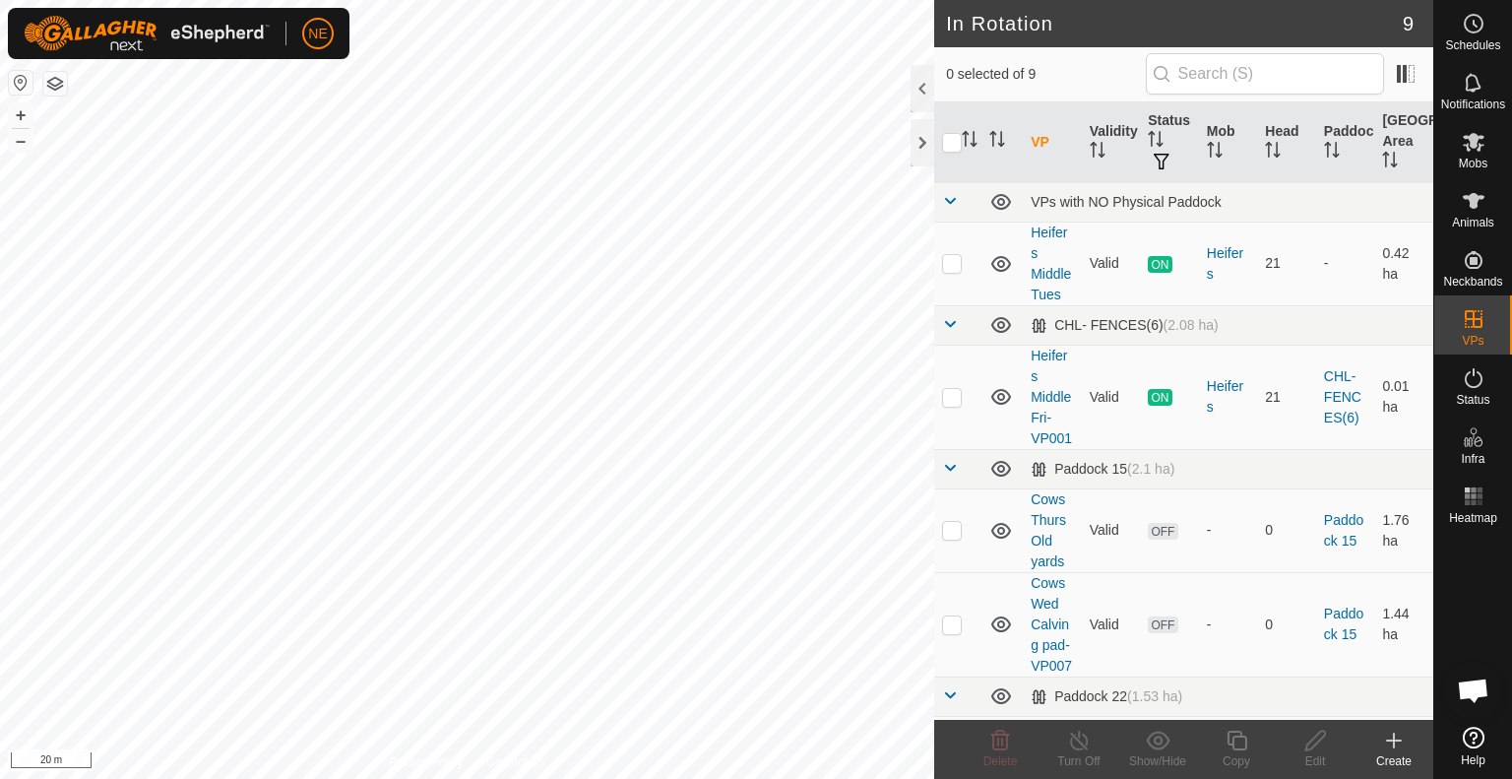
click at [1398, 746] on icon at bounding box center [1394, 741] width 24 height 24
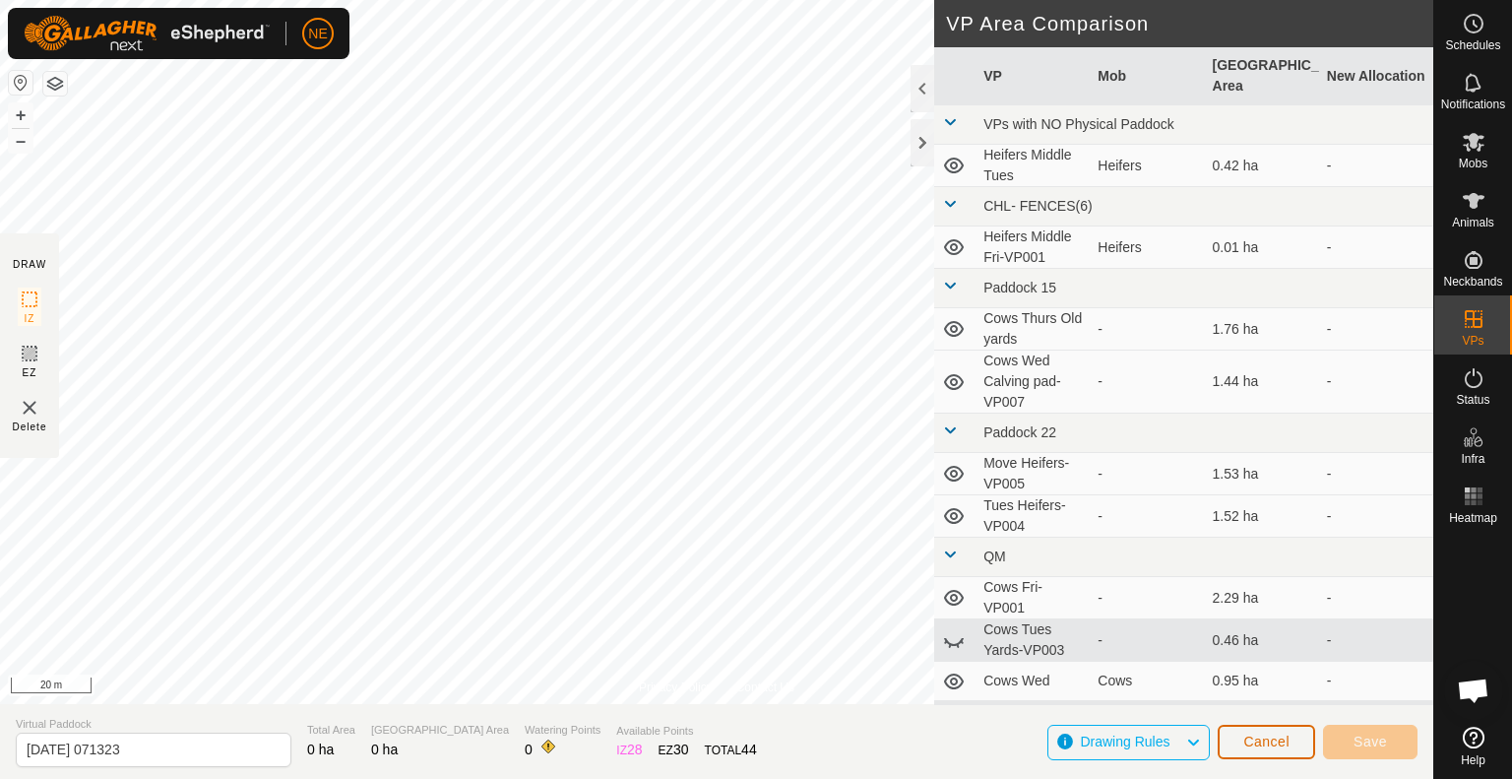
click at [1250, 727] on button "Cancel" at bounding box center [1266, 742] width 97 height 34
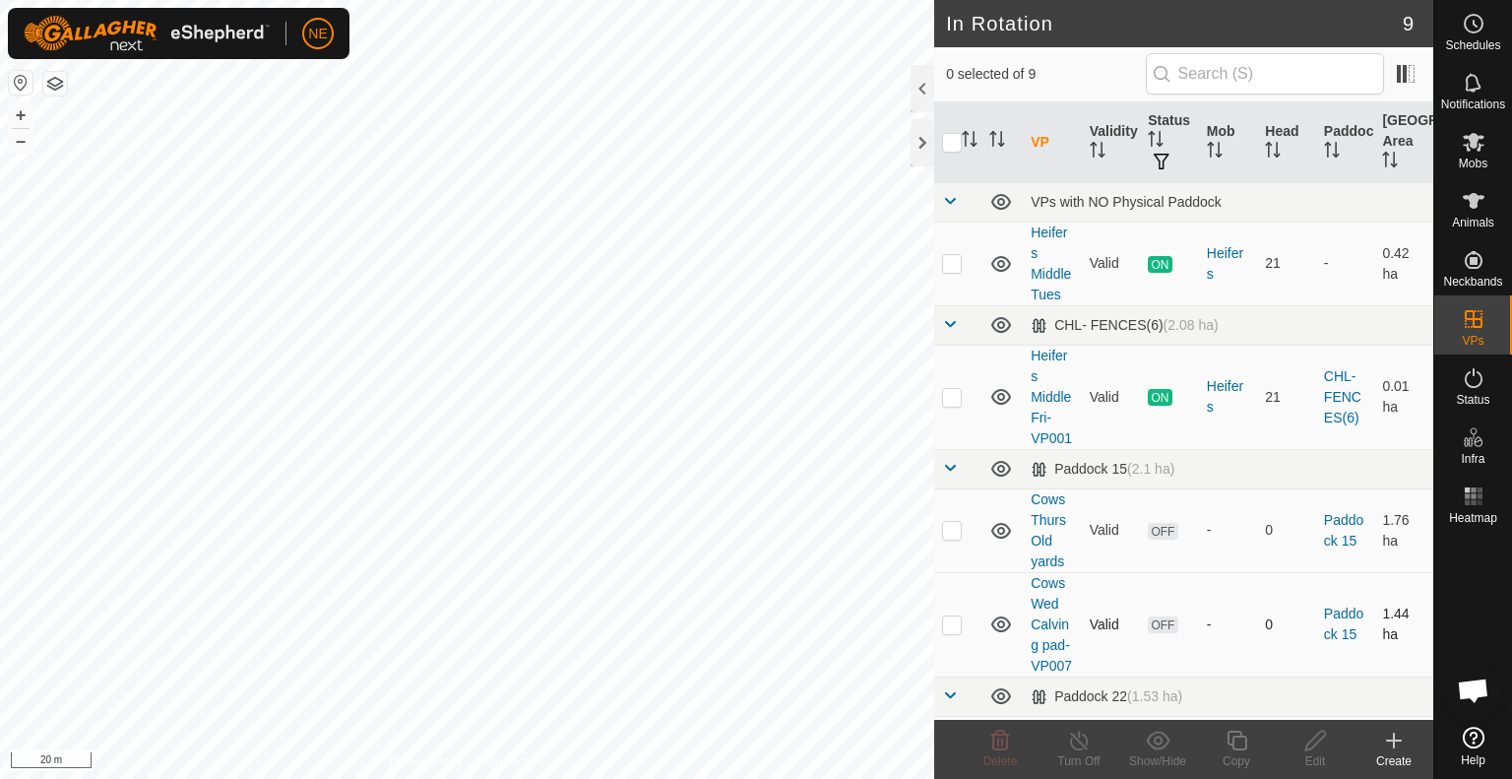
checkbox input "true"
click at [1235, 753] on div "Copy" at bounding box center [1236, 761] width 79 height 18
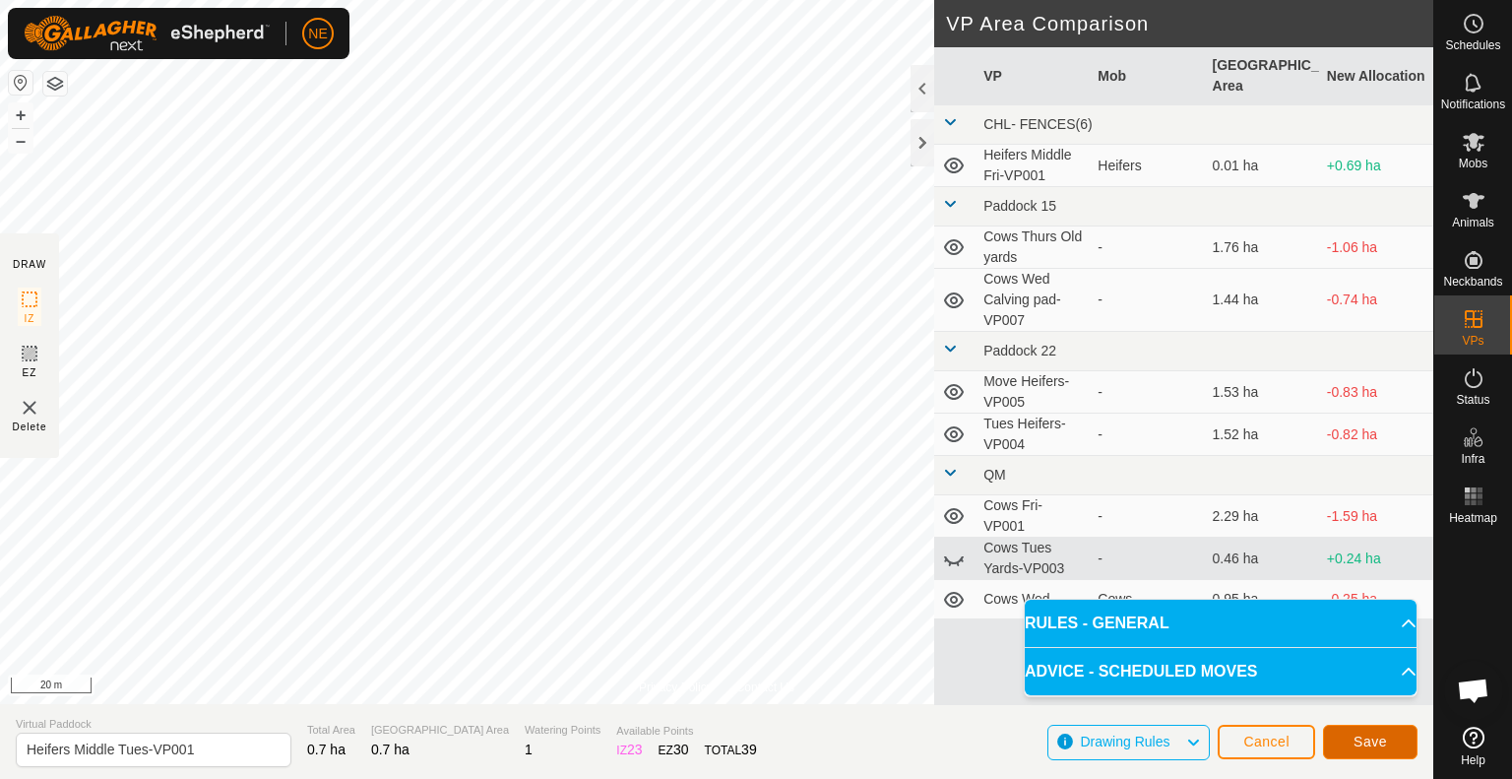
click at [1378, 740] on span "Save" at bounding box center [1370, 742] width 33 height 16
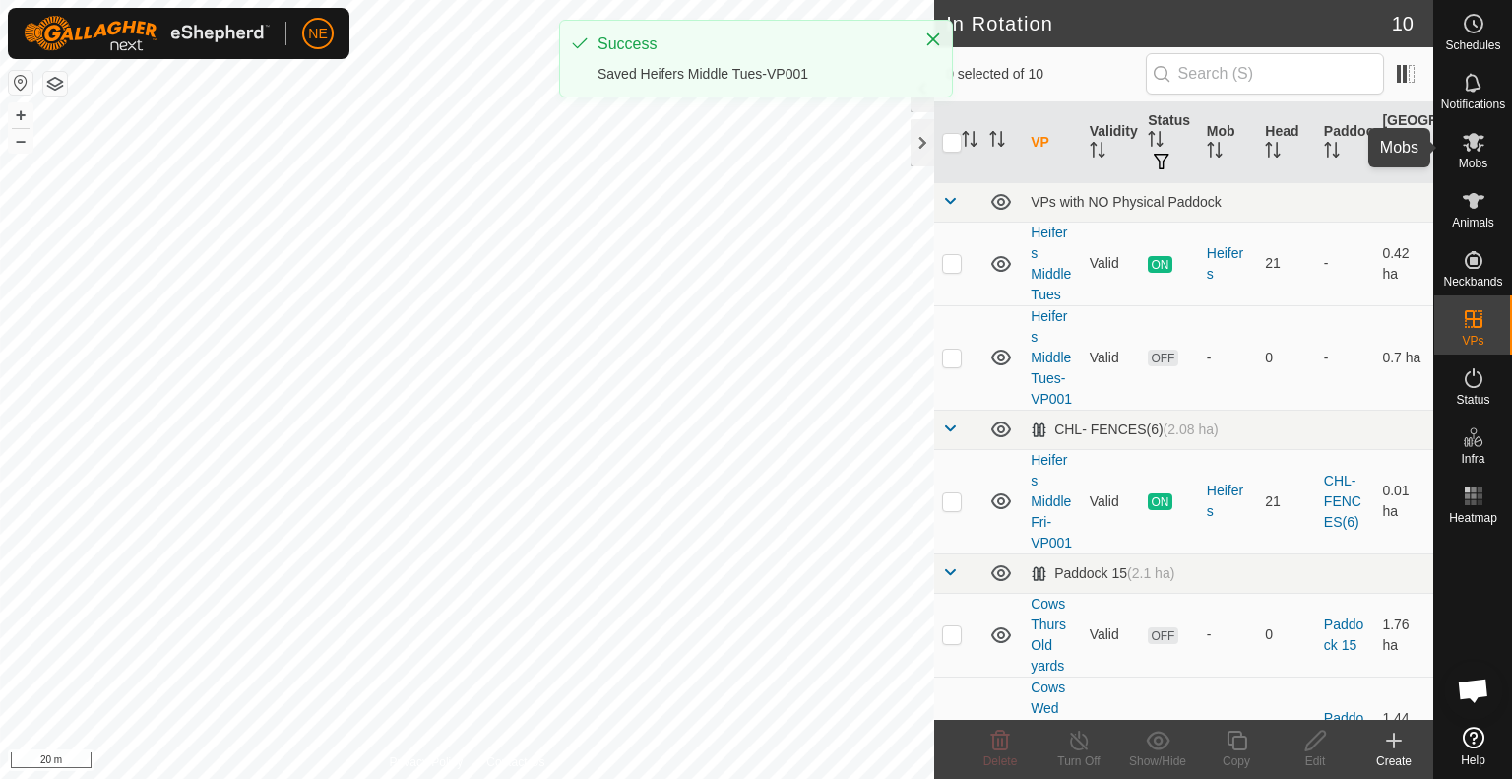
click at [1473, 160] on span "Mobs" at bounding box center [1473, 164] width 29 height 12
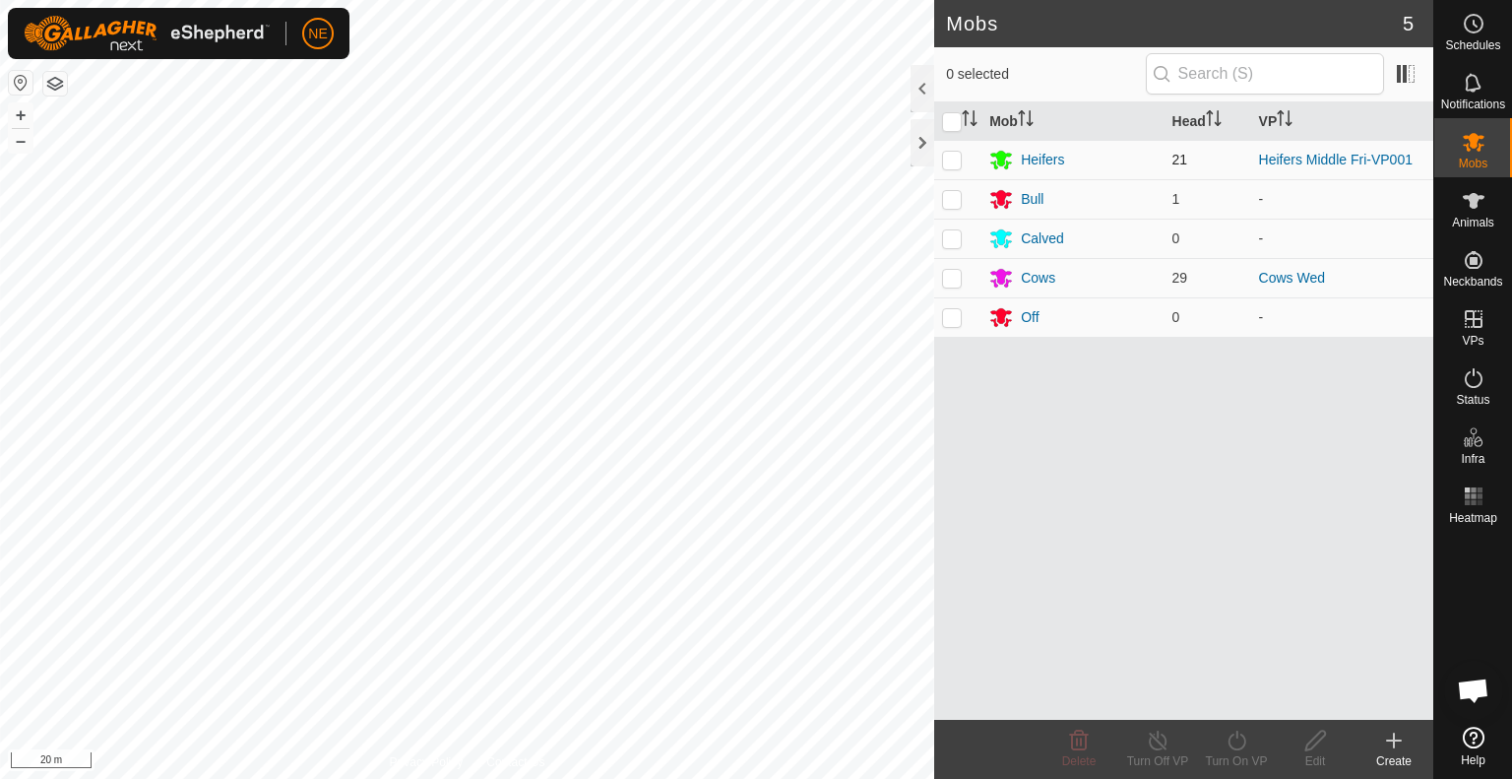
click at [951, 159] on p-checkbox at bounding box center [952, 160] width 20 height 16
checkbox input "true"
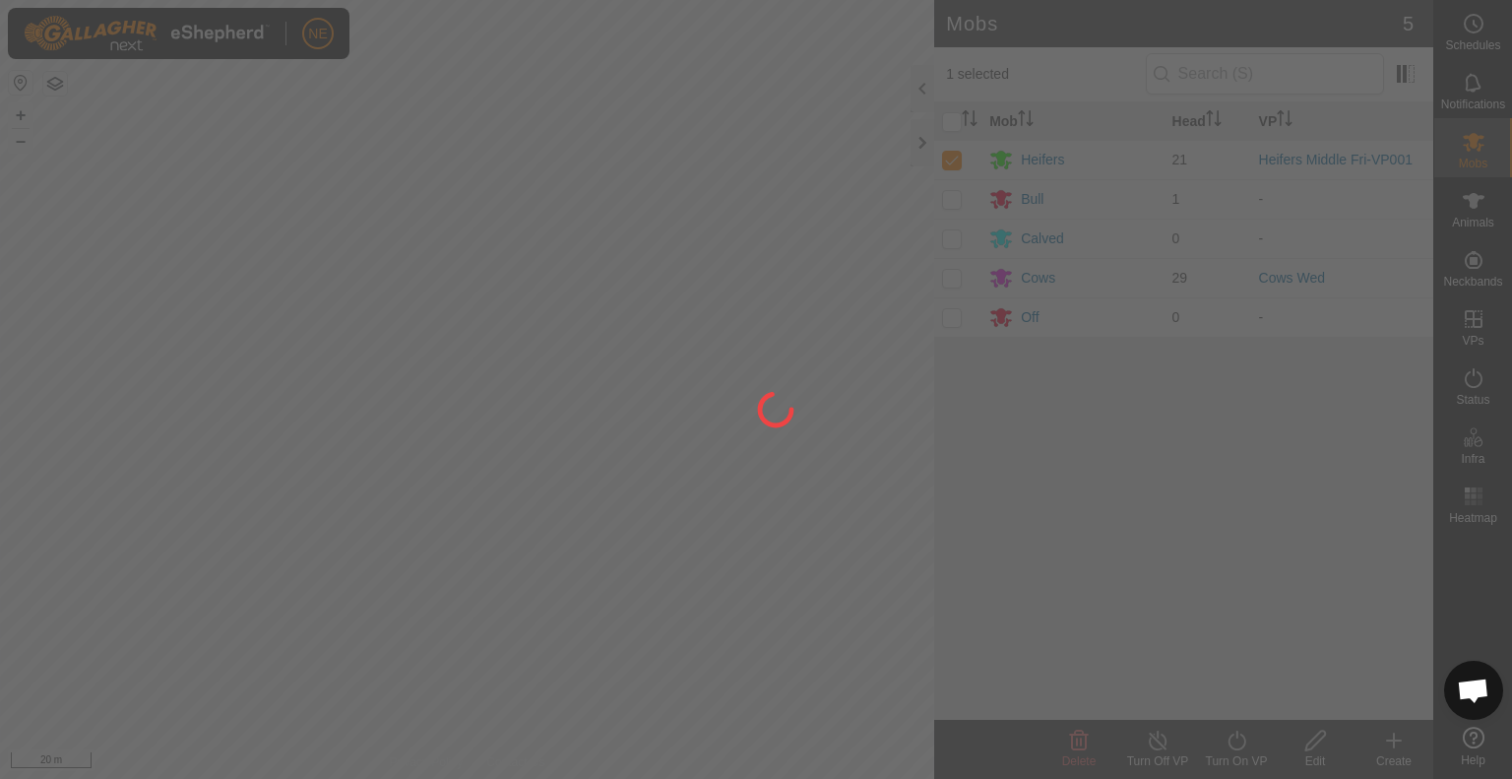
click at [1246, 747] on div at bounding box center [756, 389] width 1512 height 779
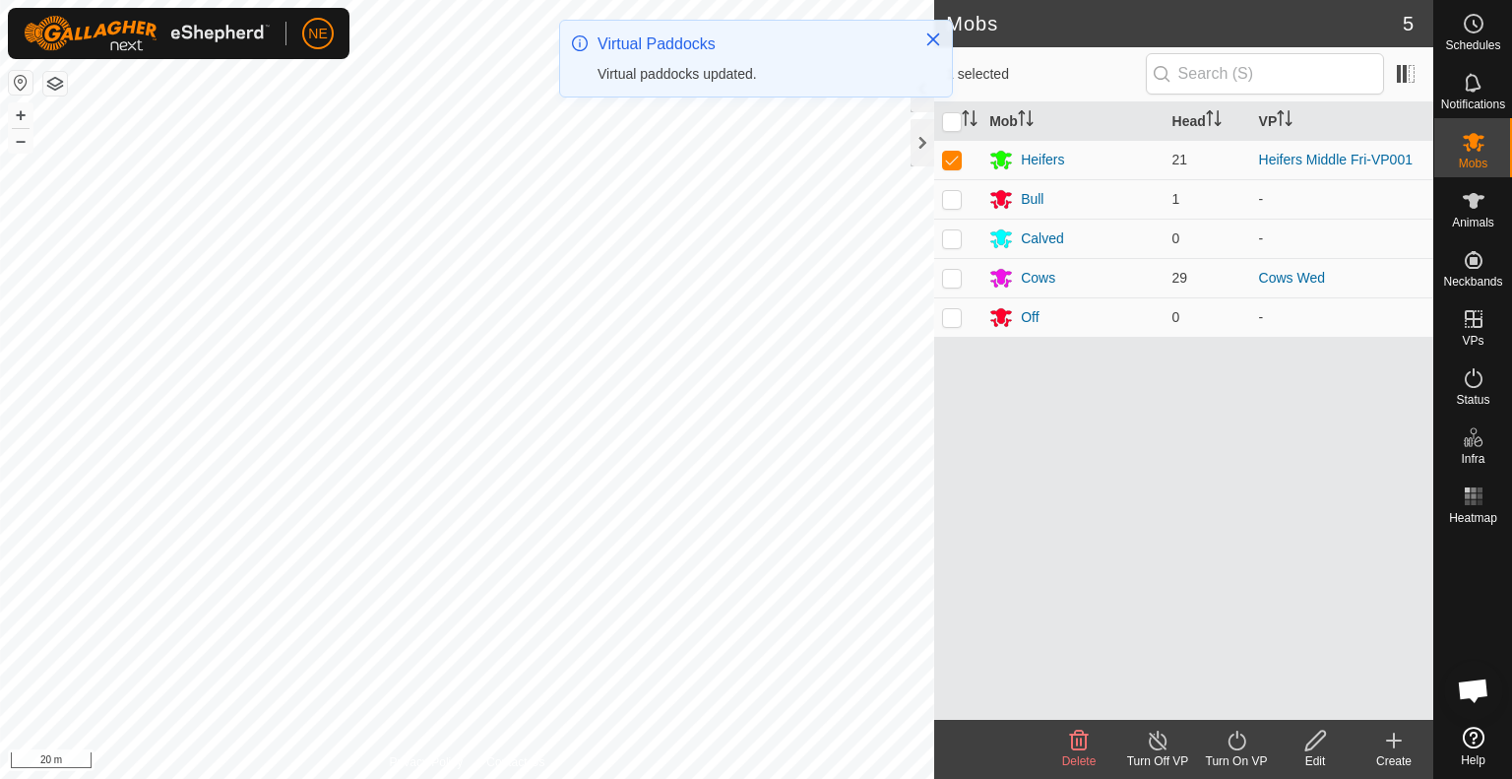
click at [1246, 747] on icon at bounding box center [1237, 741] width 25 height 24
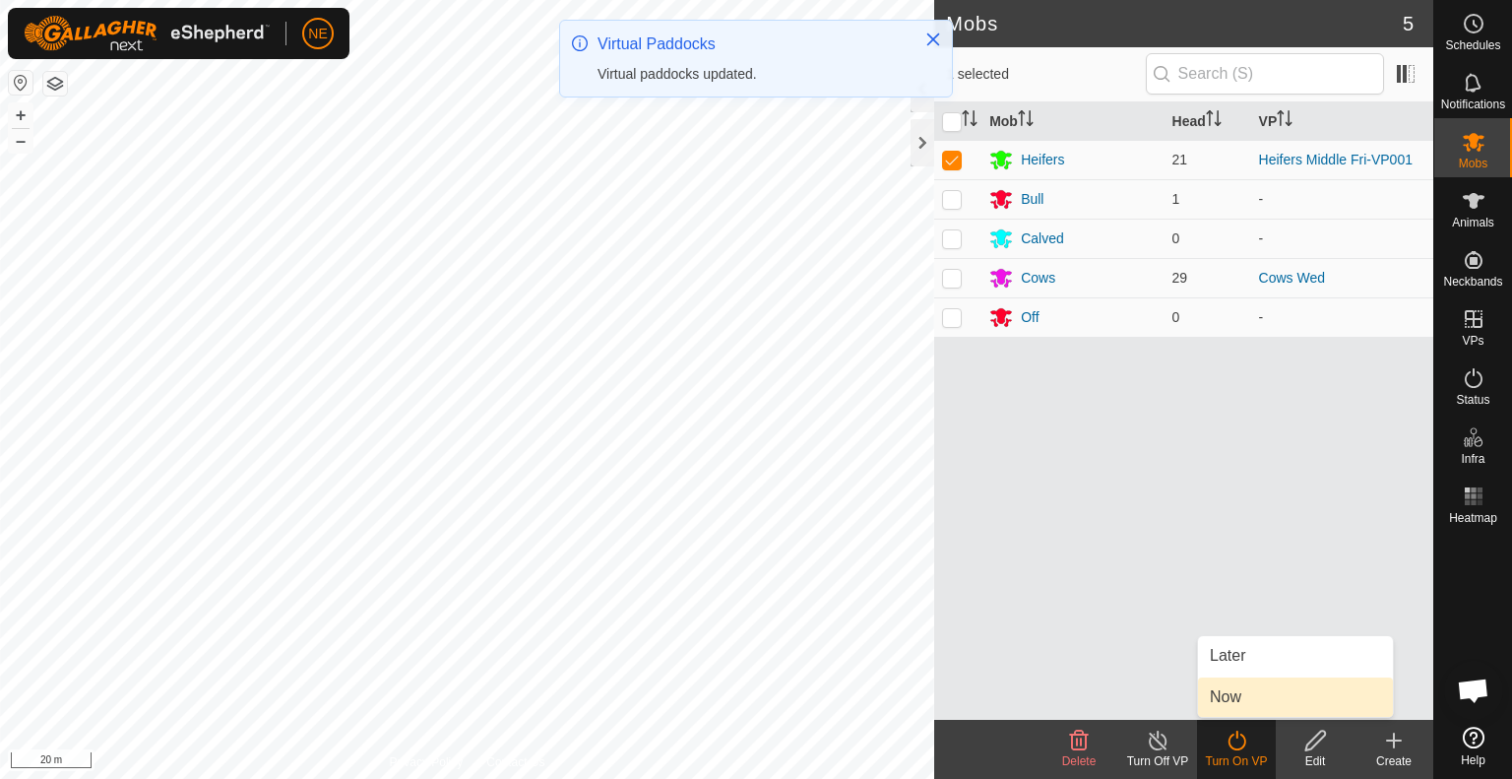
click at [1248, 688] on link "Now" at bounding box center [1295, 696] width 195 height 39
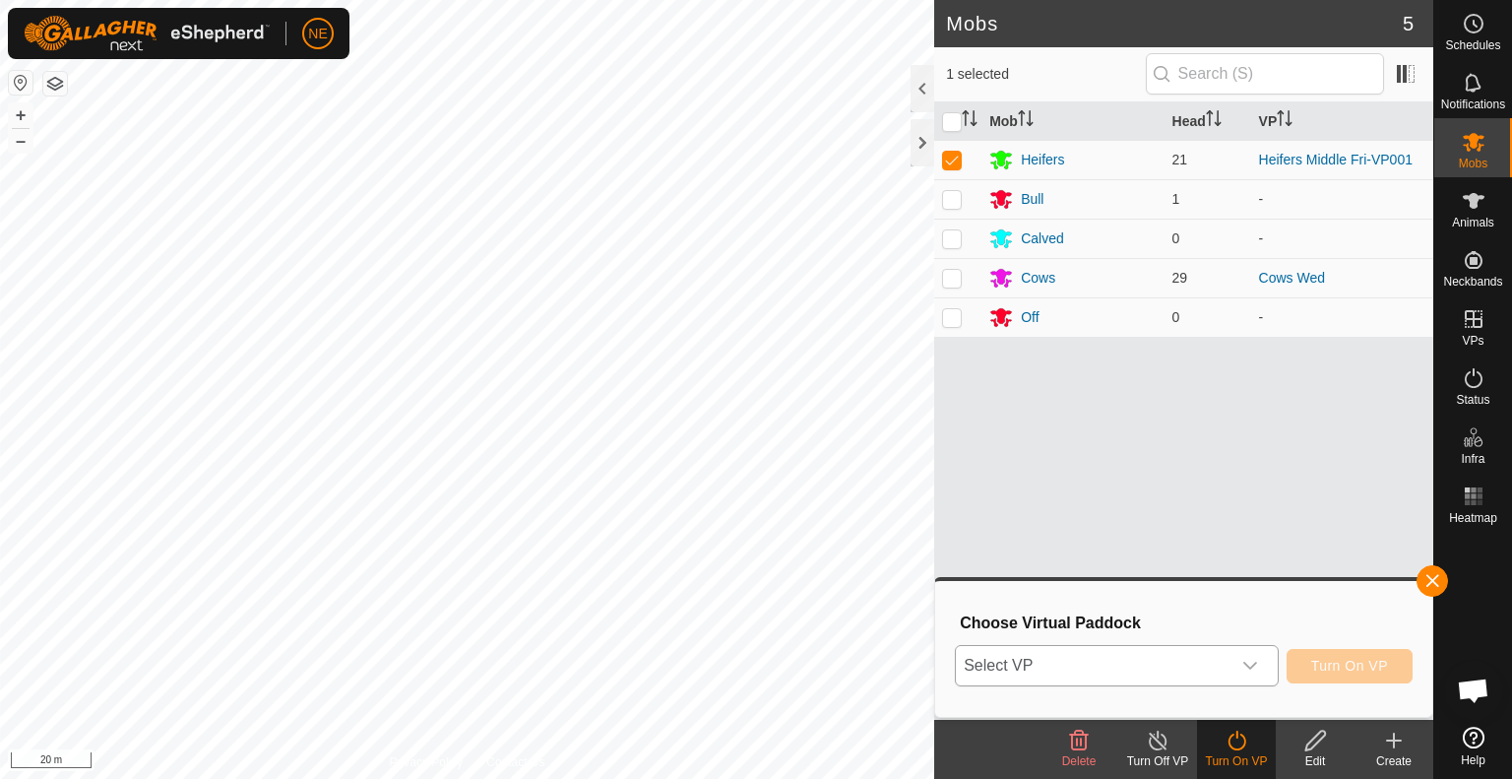
click at [1251, 671] on icon "dropdown trigger" at bounding box center [1251, 666] width 16 height 16
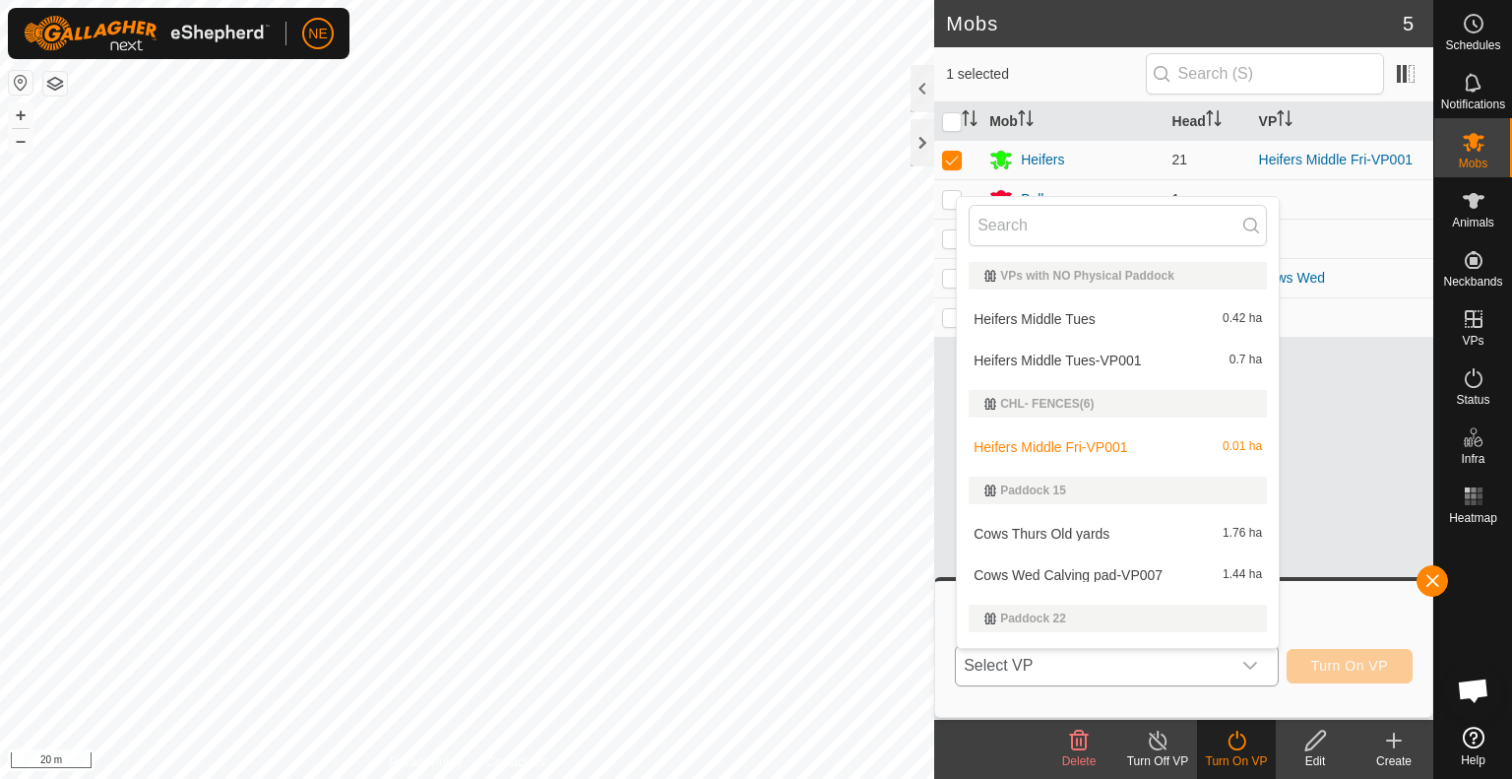
click at [1083, 353] on li "Heifers Middle Tues-VP001 0.7 ha" at bounding box center [1118, 360] width 322 height 39
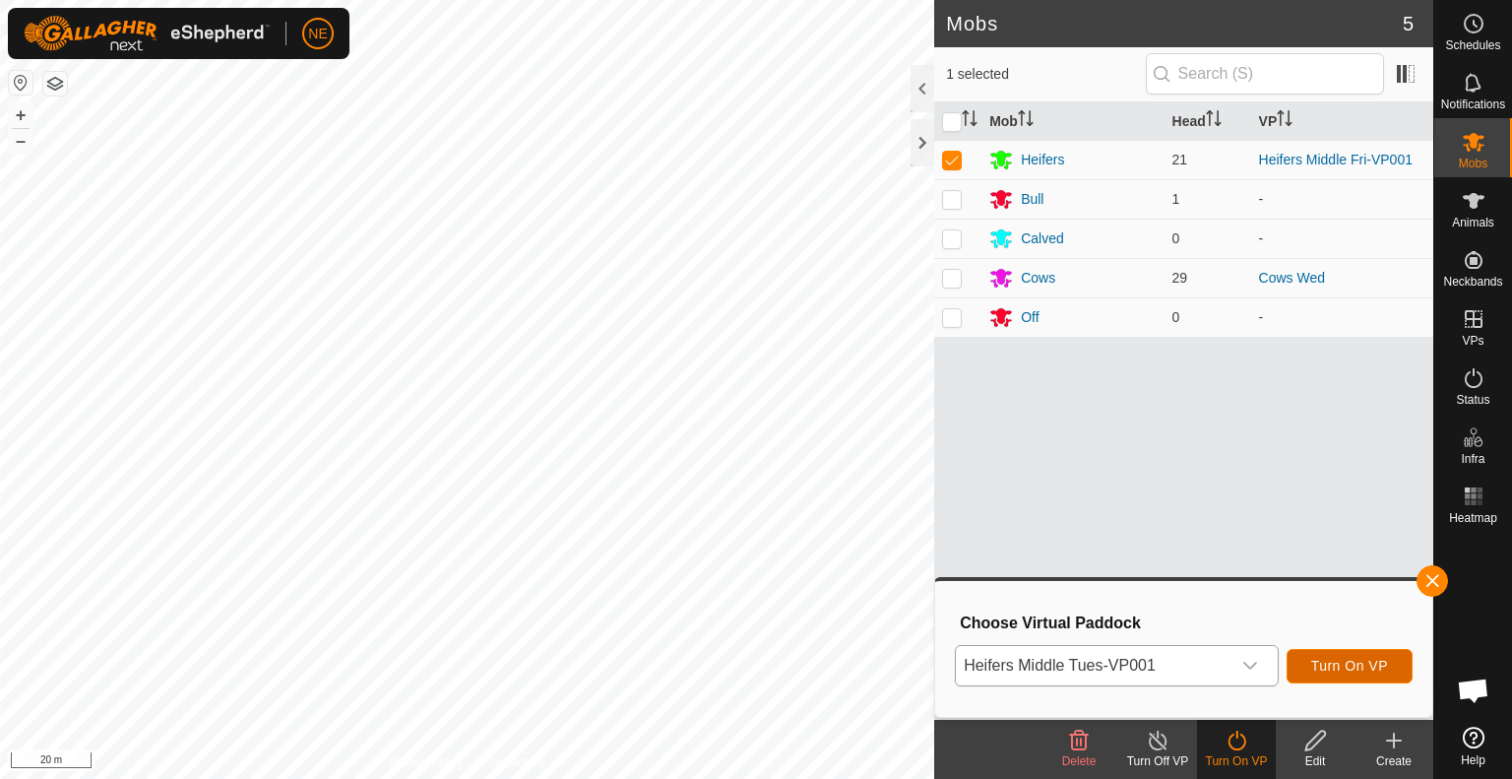
click at [1347, 665] on span "Turn On VP" at bounding box center [1349, 666] width 77 height 16
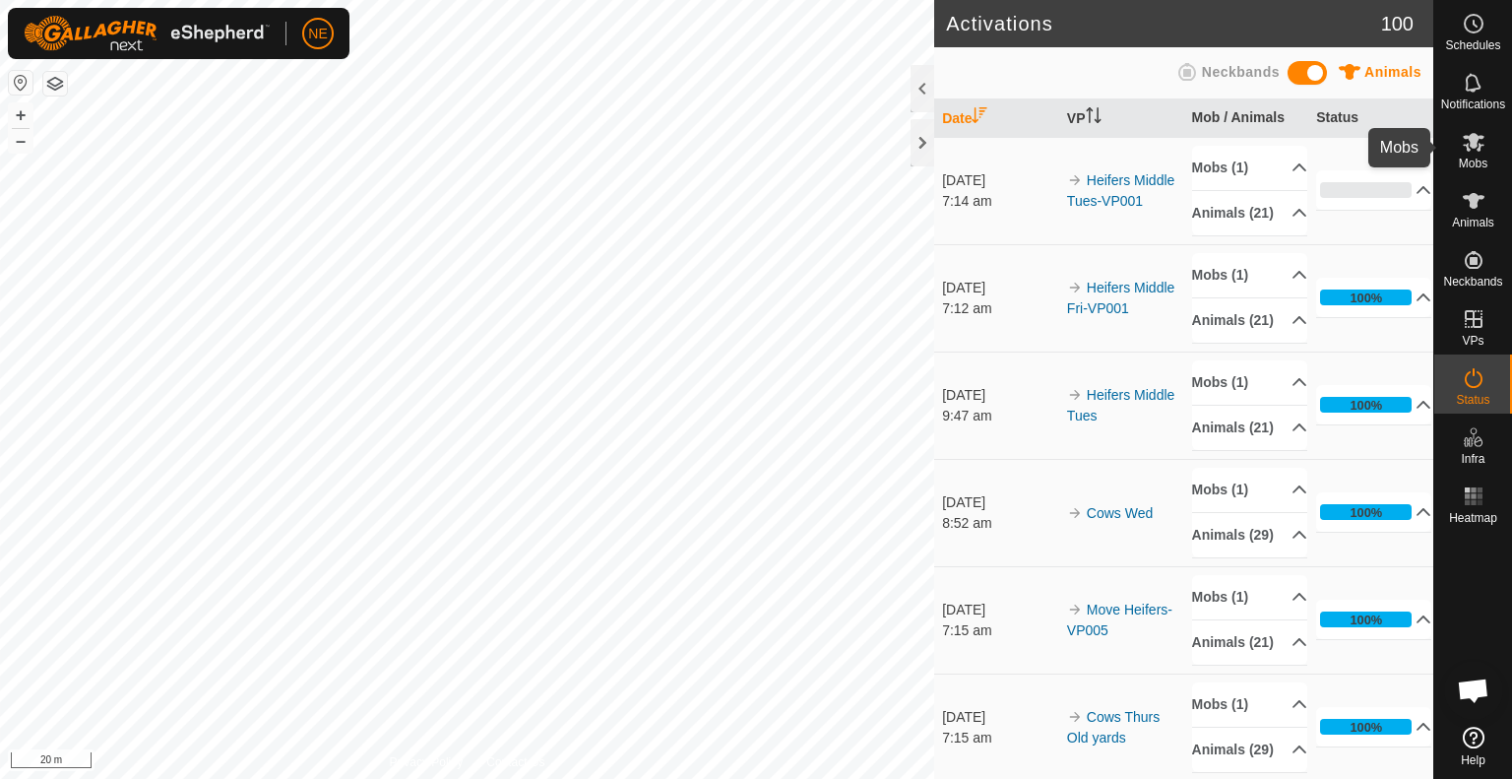
click at [1478, 169] on span "Mobs" at bounding box center [1473, 164] width 29 height 12
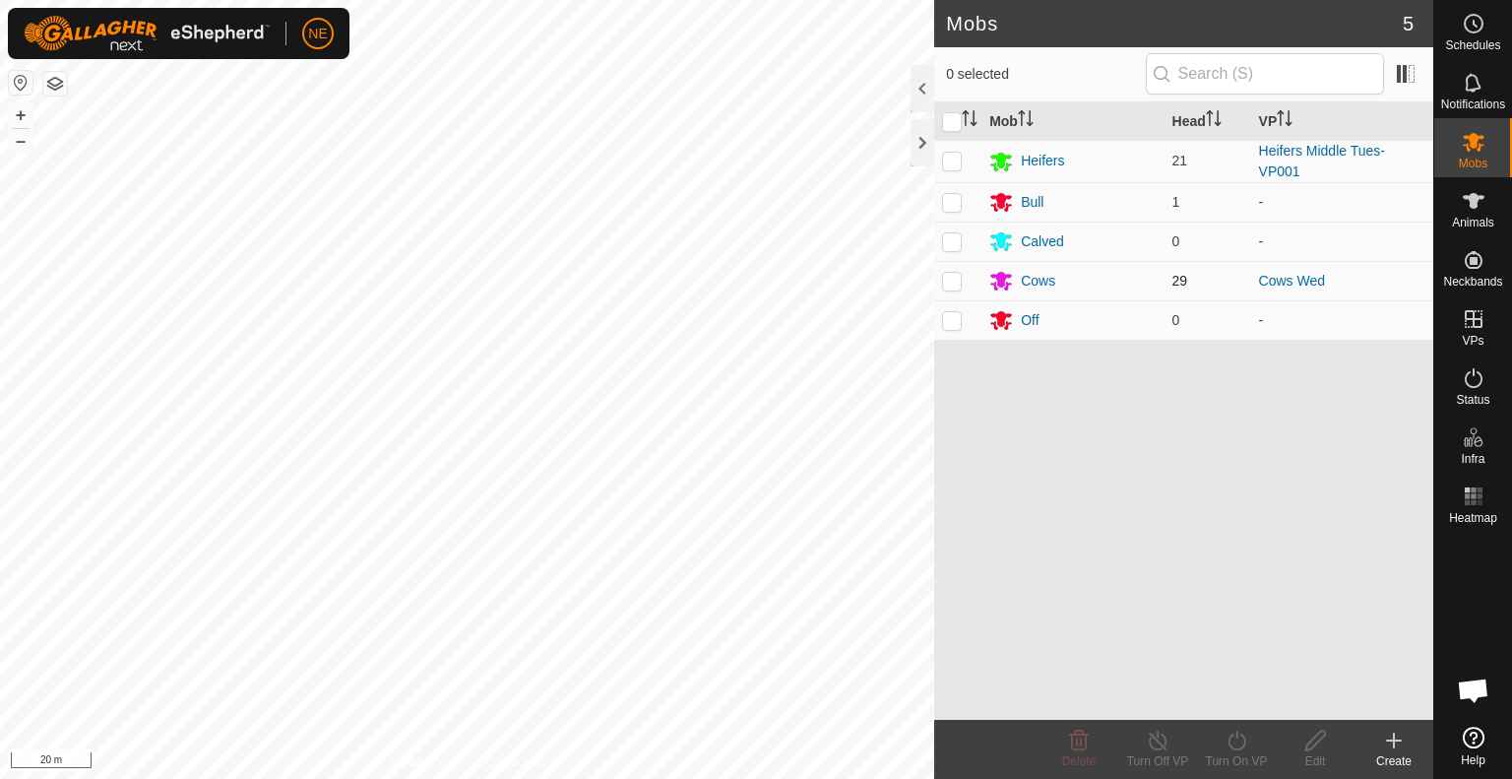
click at [953, 279] on p-checkbox at bounding box center [952, 281] width 20 height 16
checkbox input "true"
click at [1219, 763] on div "Turn On VP" at bounding box center [1236, 761] width 79 height 18
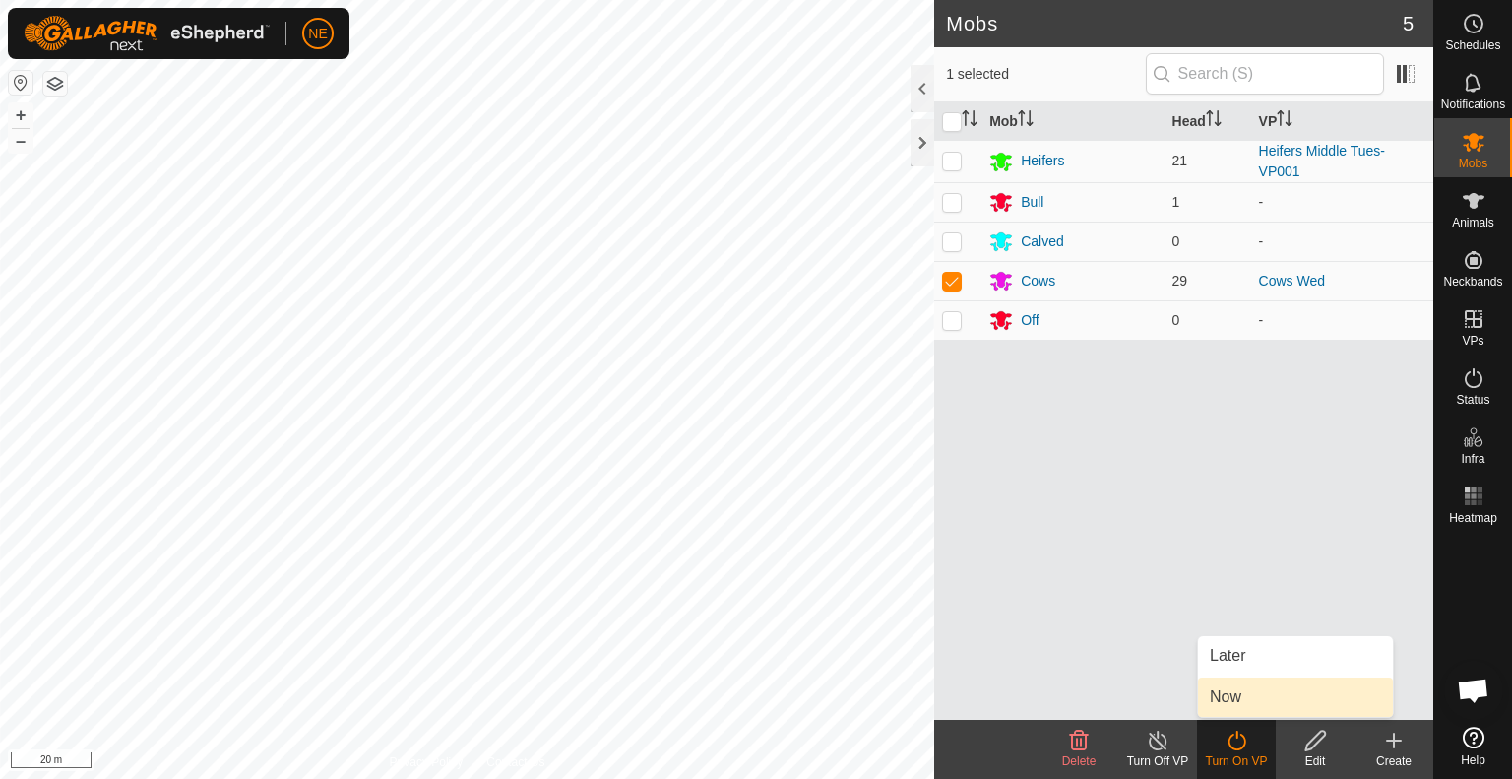
click at [1229, 702] on link "Now" at bounding box center [1295, 696] width 195 height 39
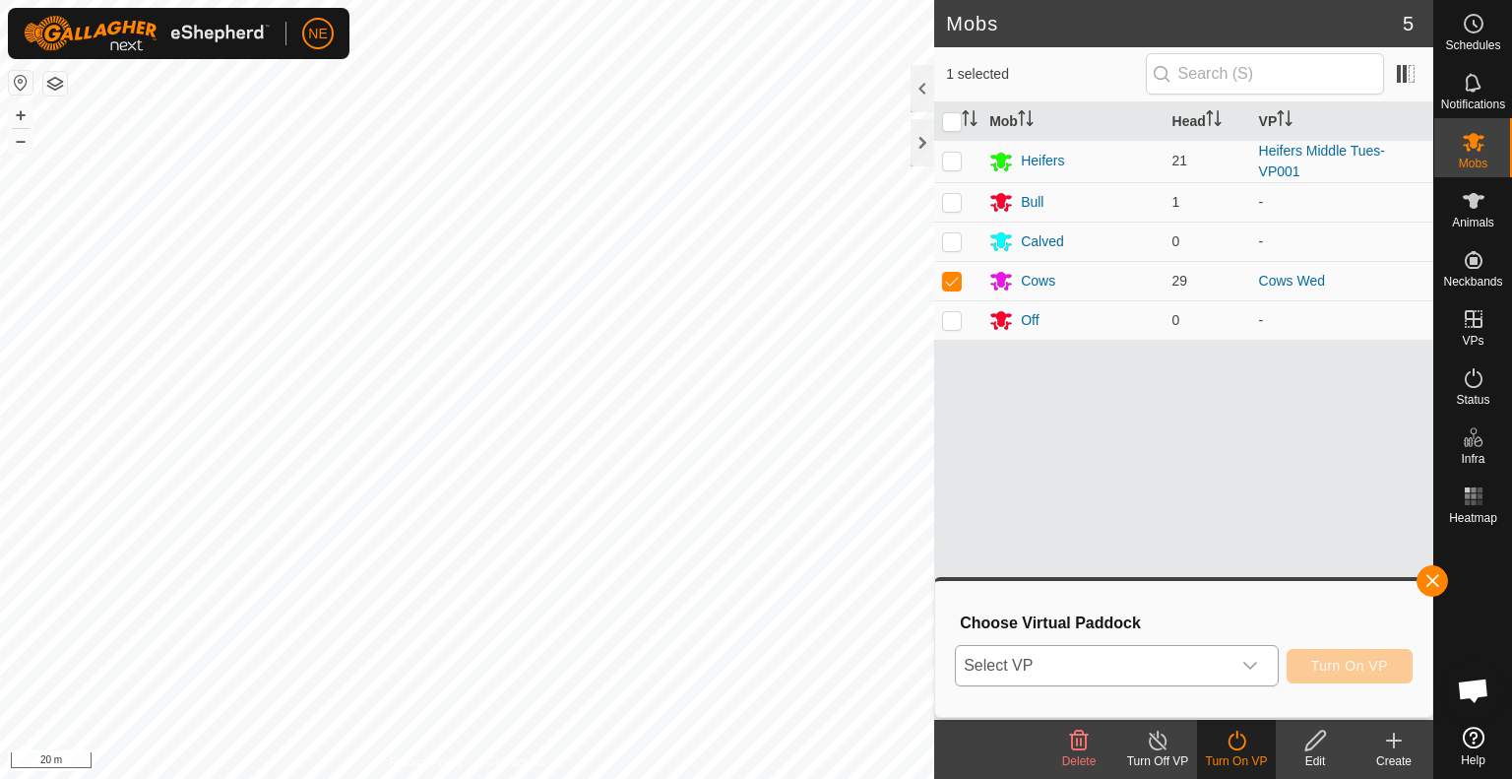
click at [1276, 671] on p-select "Select VP" at bounding box center [1117, 665] width 324 height 41
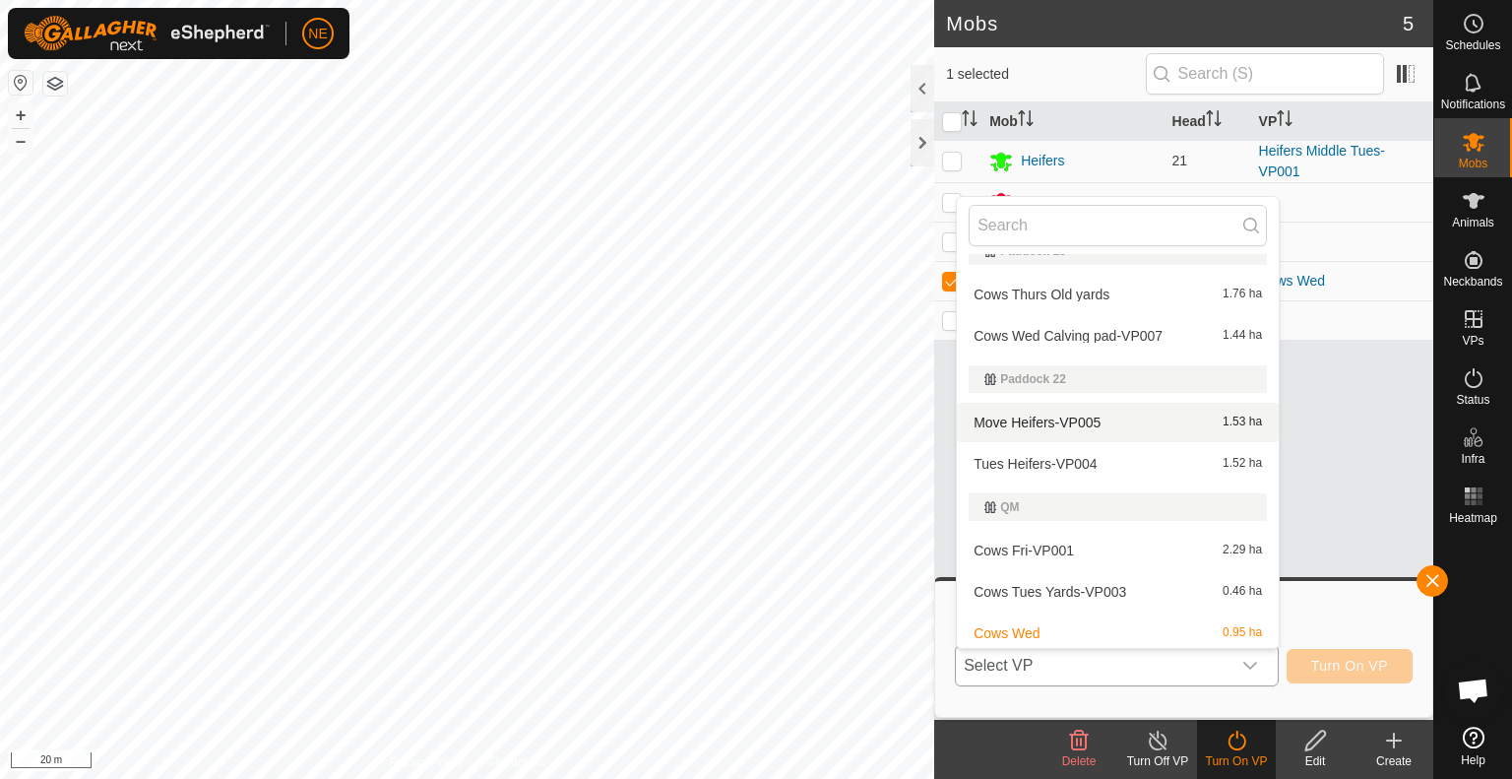
scroll to position [244, 0]
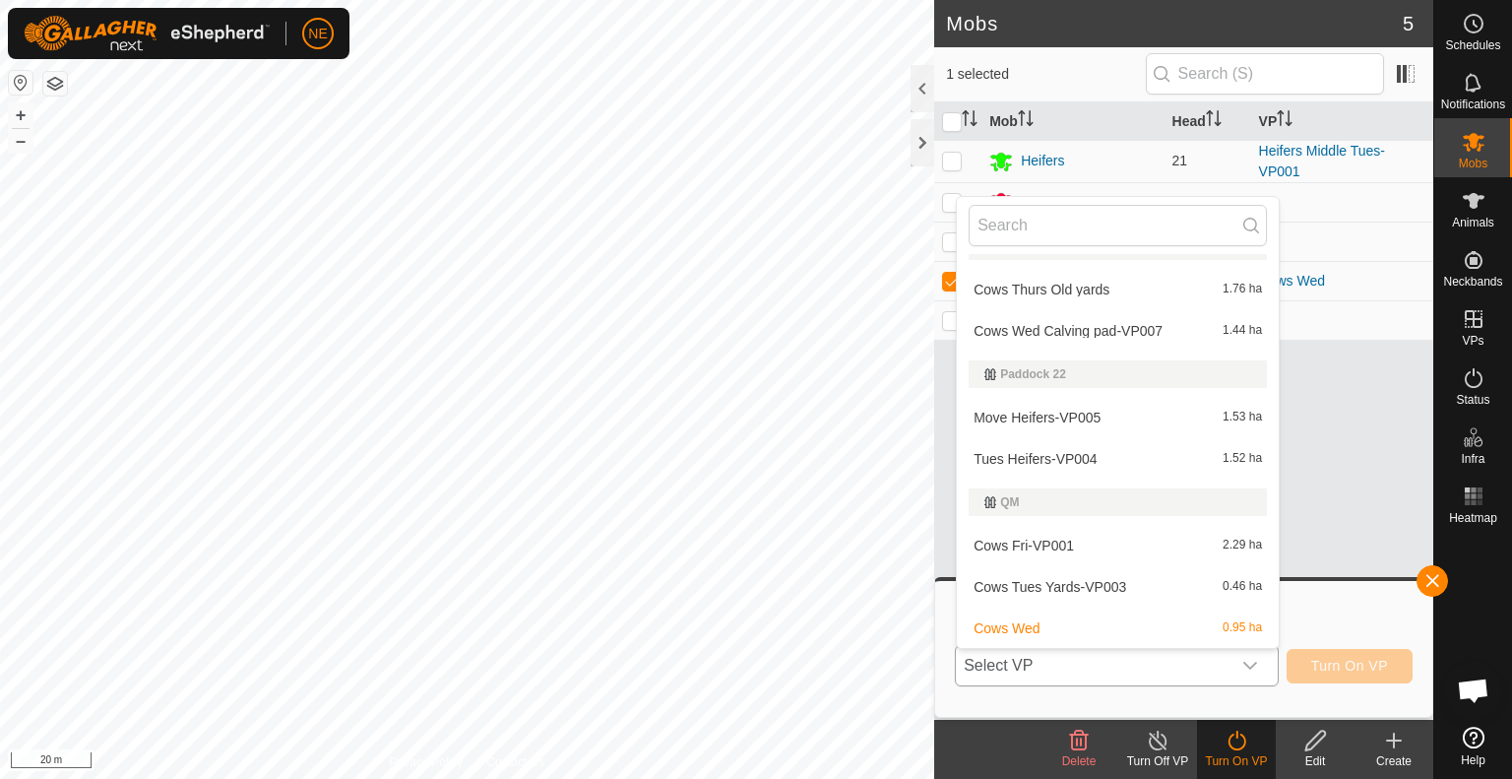
click at [1055, 540] on li "Cows Fri-VP001 2.29 ha" at bounding box center [1118, 545] width 322 height 39
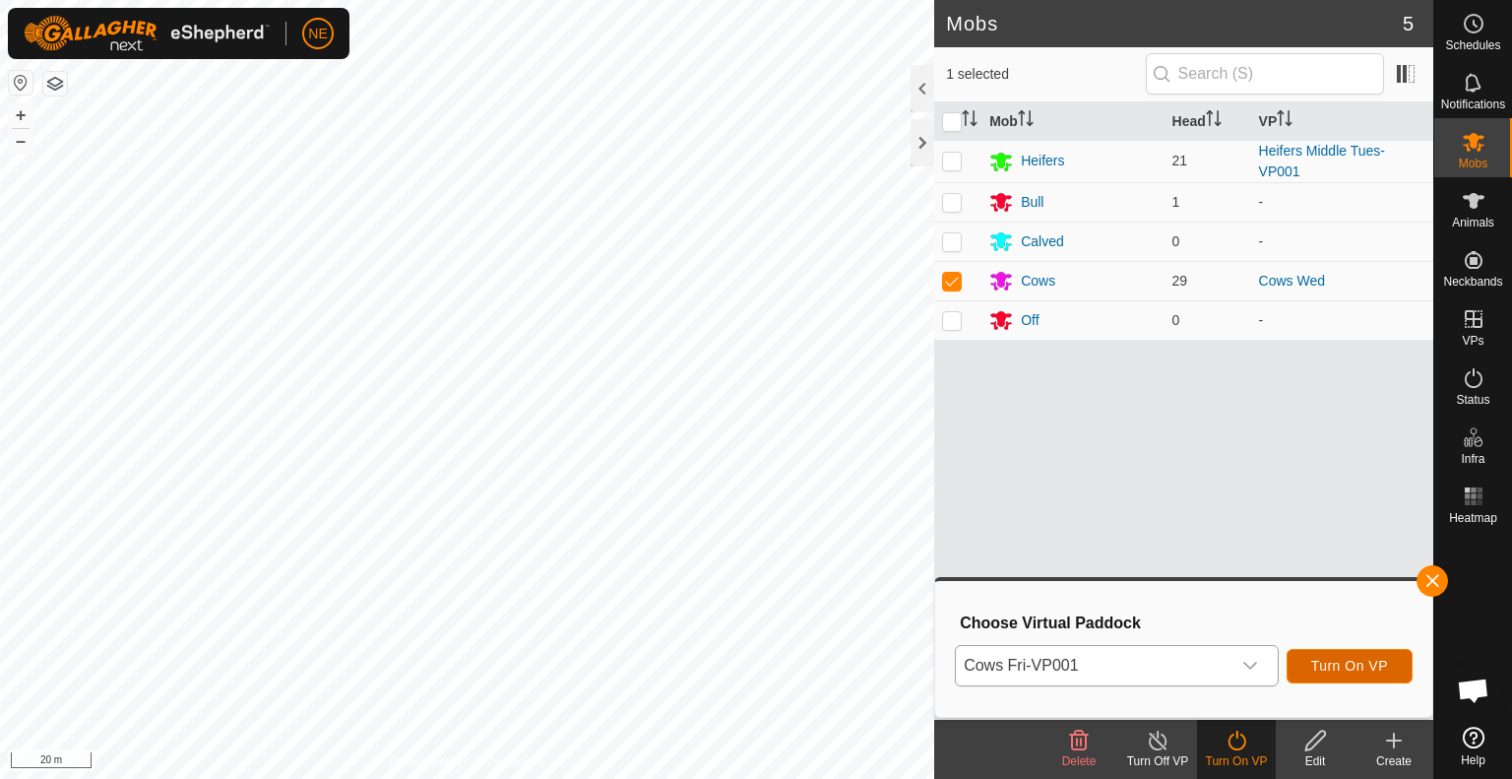
click at [1339, 669] on span "Turn On VP" at bounding box center [1349, 666] width 77 height 16
